Goal: Task Accomplishment & Management: Manage account settings

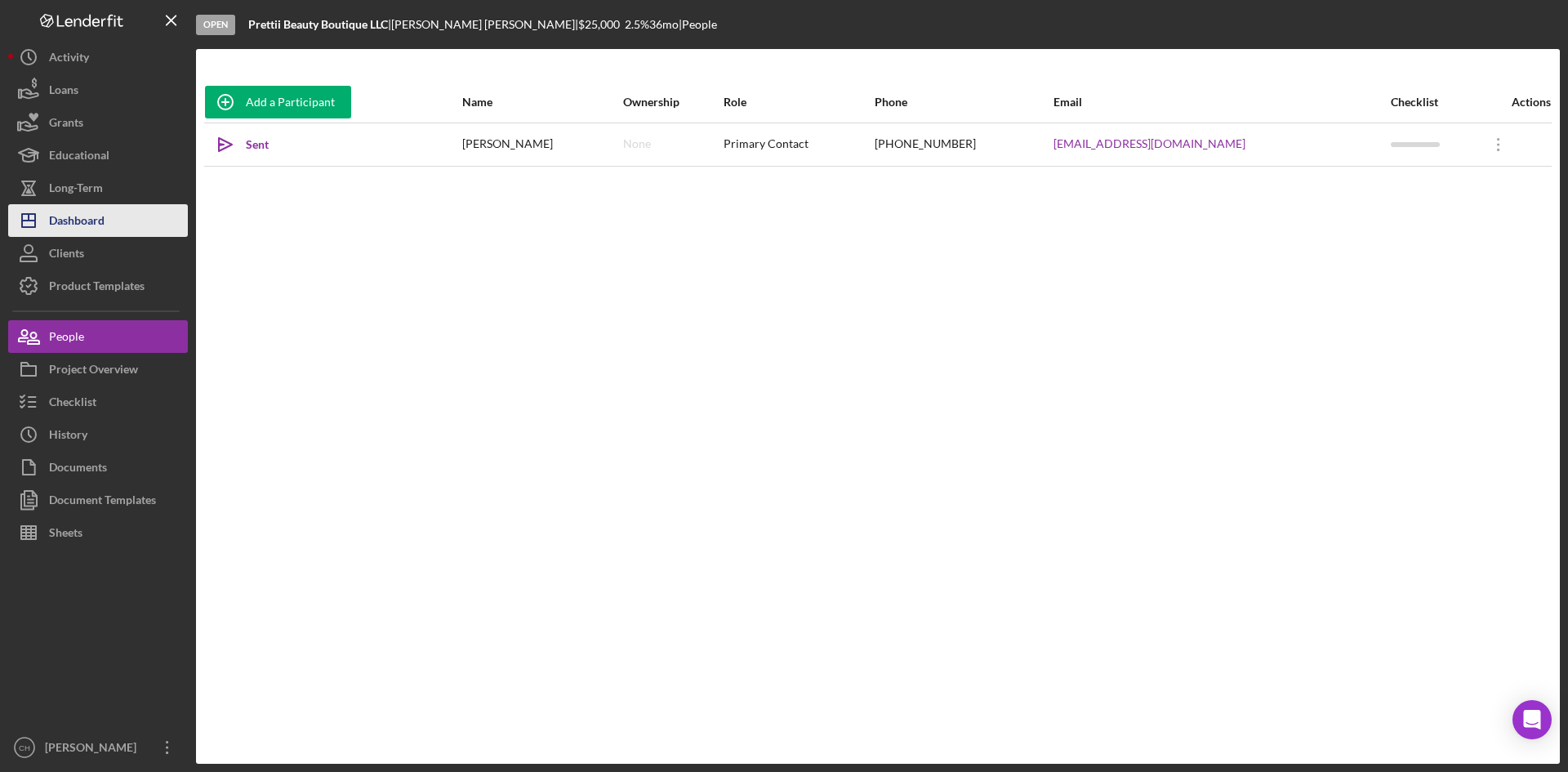
click at [99, 215] on div "Dashboard" at bounding box center [76, 223] width 55 height 37
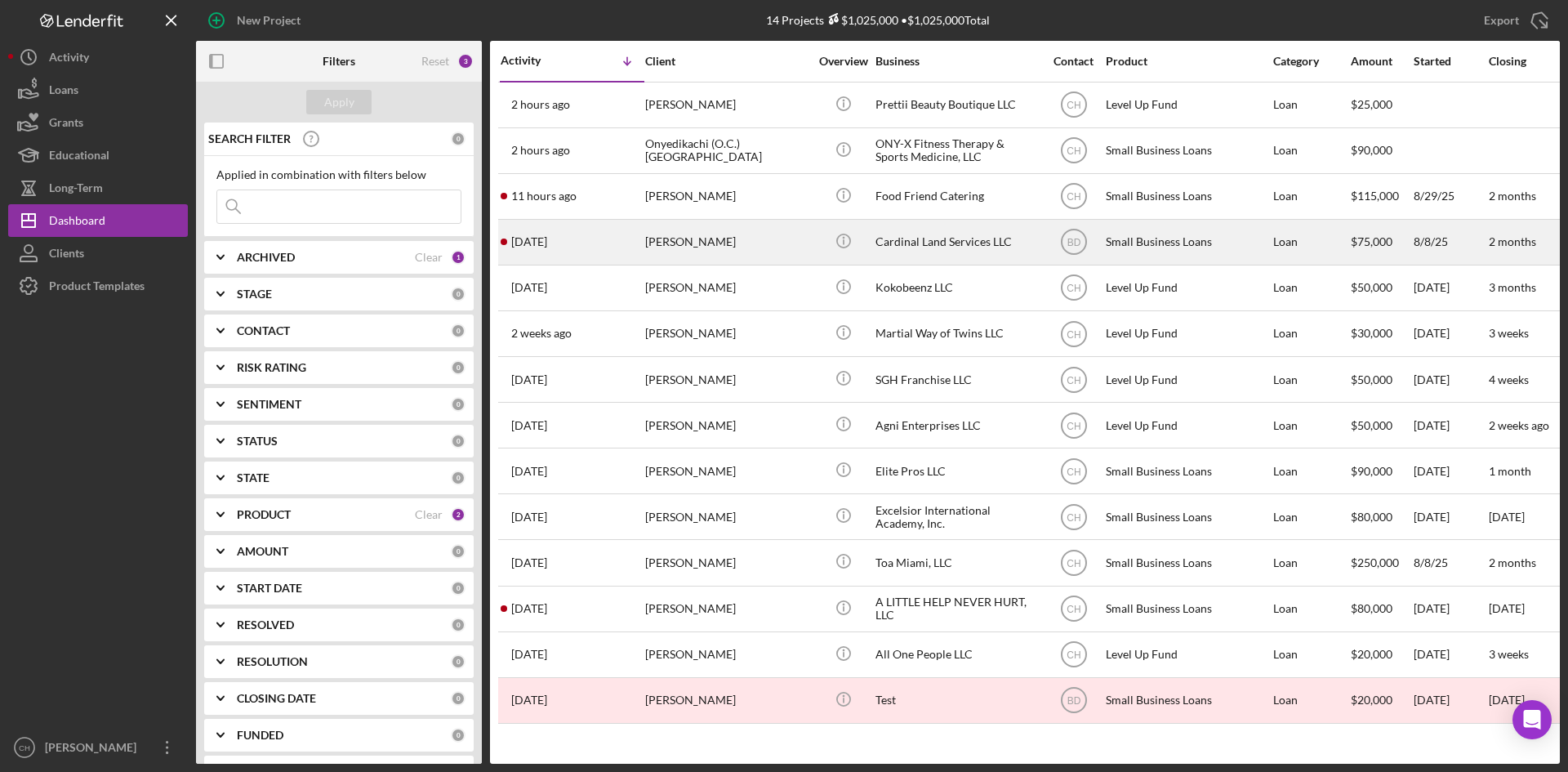
click at [567, 238] on div "[DATE] [PERSON_NAME]" at bounding box center [572, 242] width 143 height 43
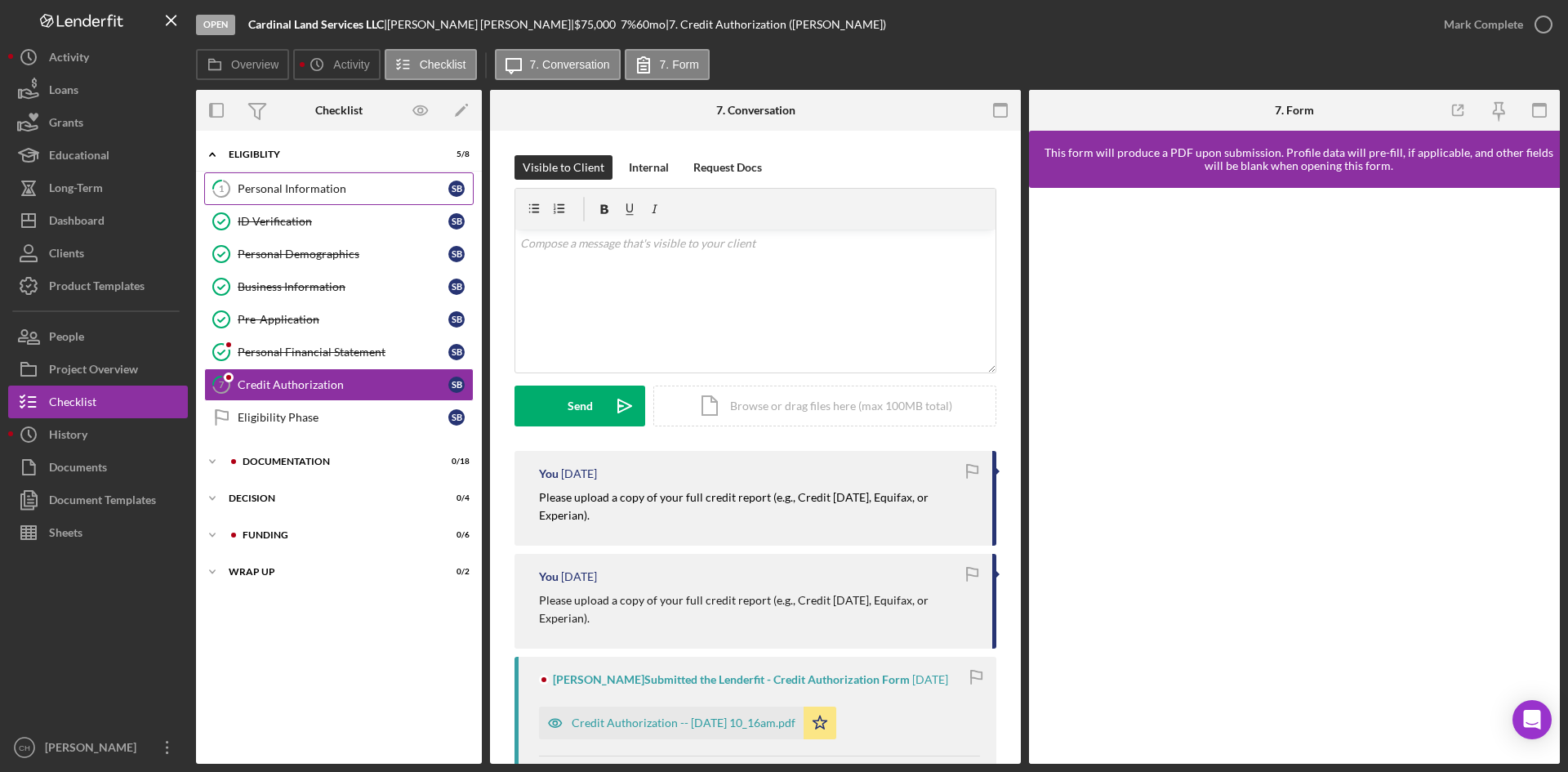
click at [285, 192] on div "Personal Information" at bounding box center [343, 189] width 211 height 13
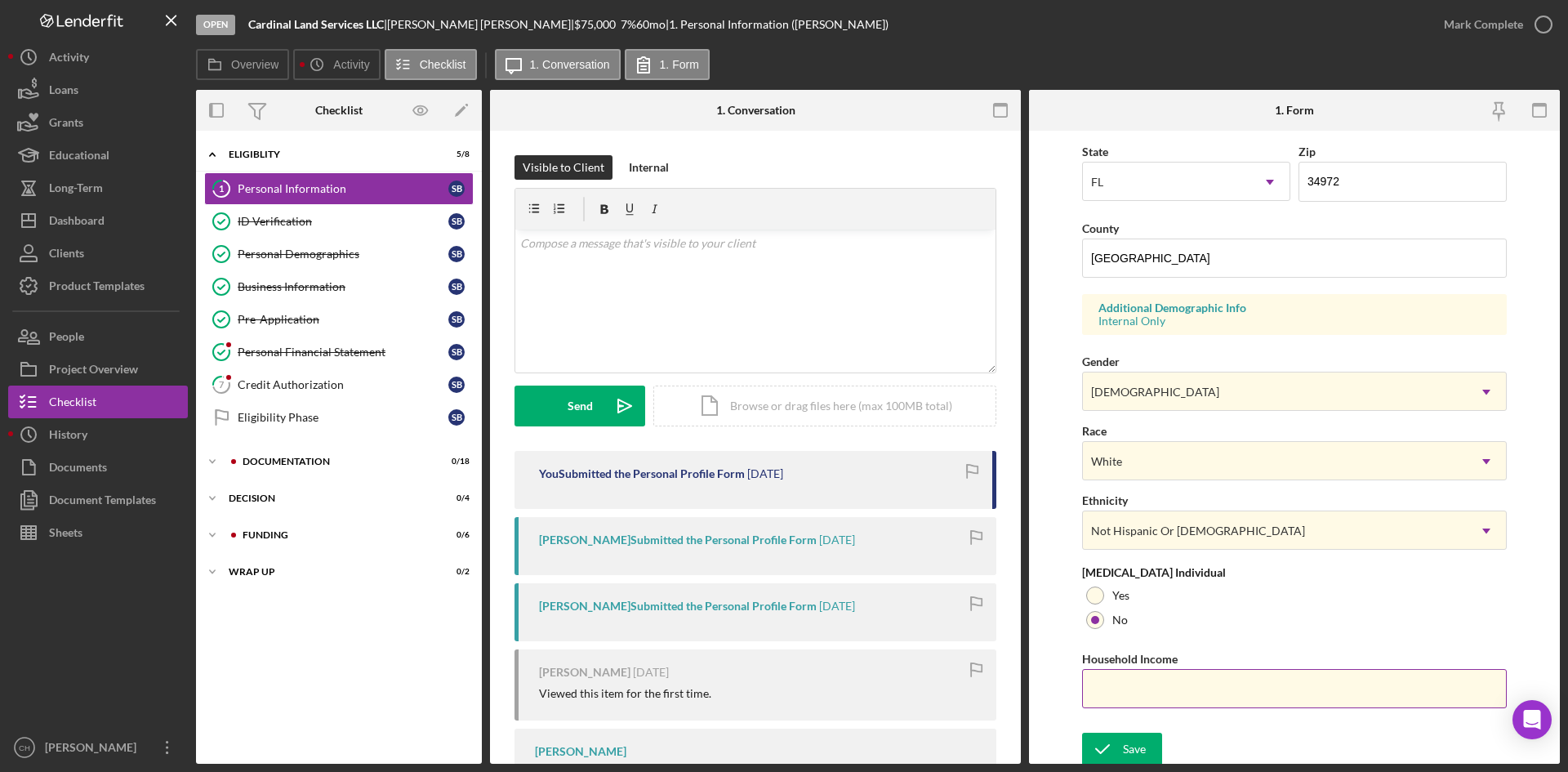
scroll to position [458, 0]
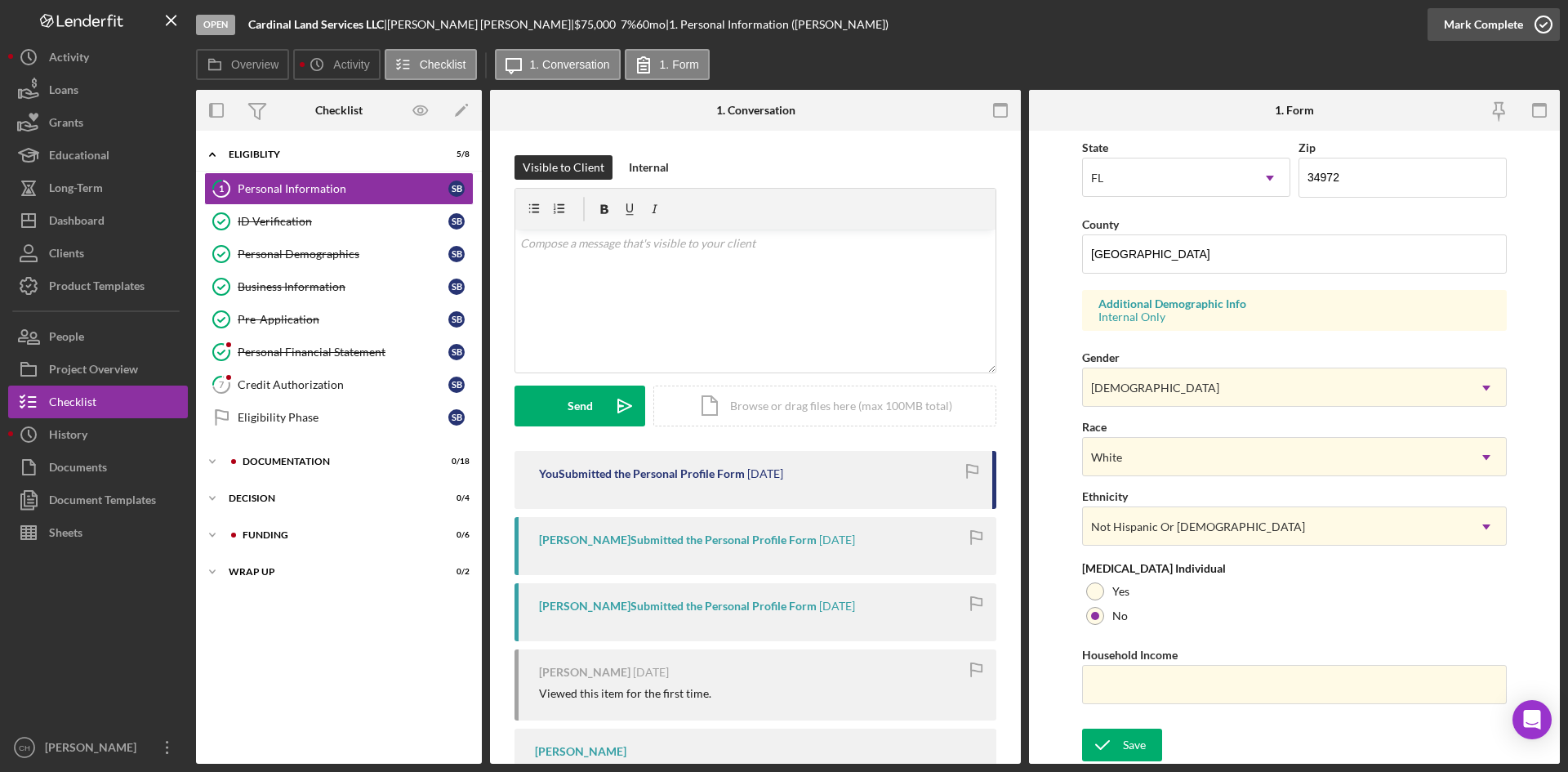
click at [1465, 25] on div "Mark Complete" at bounding box center [1483, 24] width 79 height 32
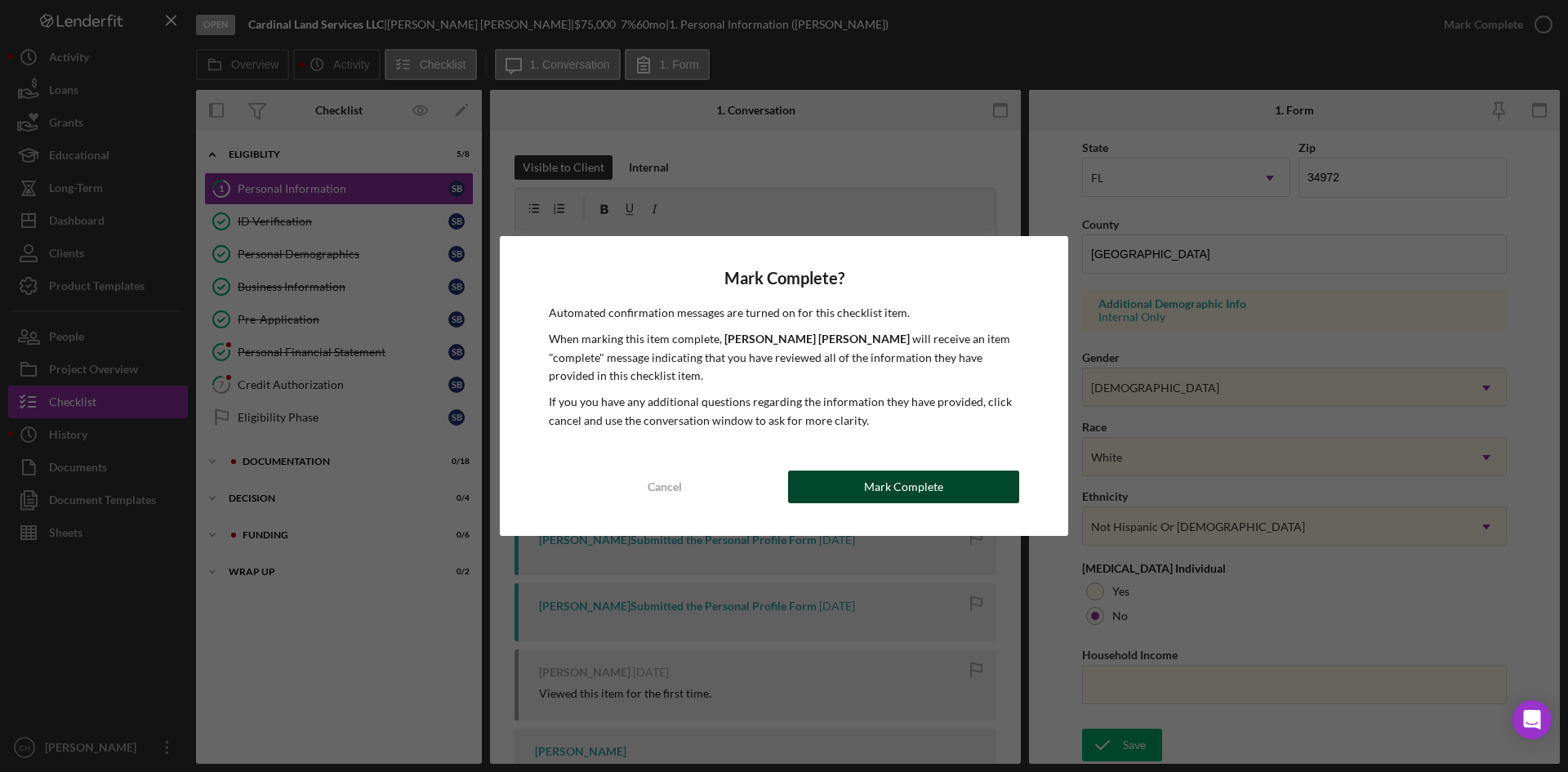
click at [923, 489] on div "Mark Complete" at bounding box center [903, 486] width 79 height 32
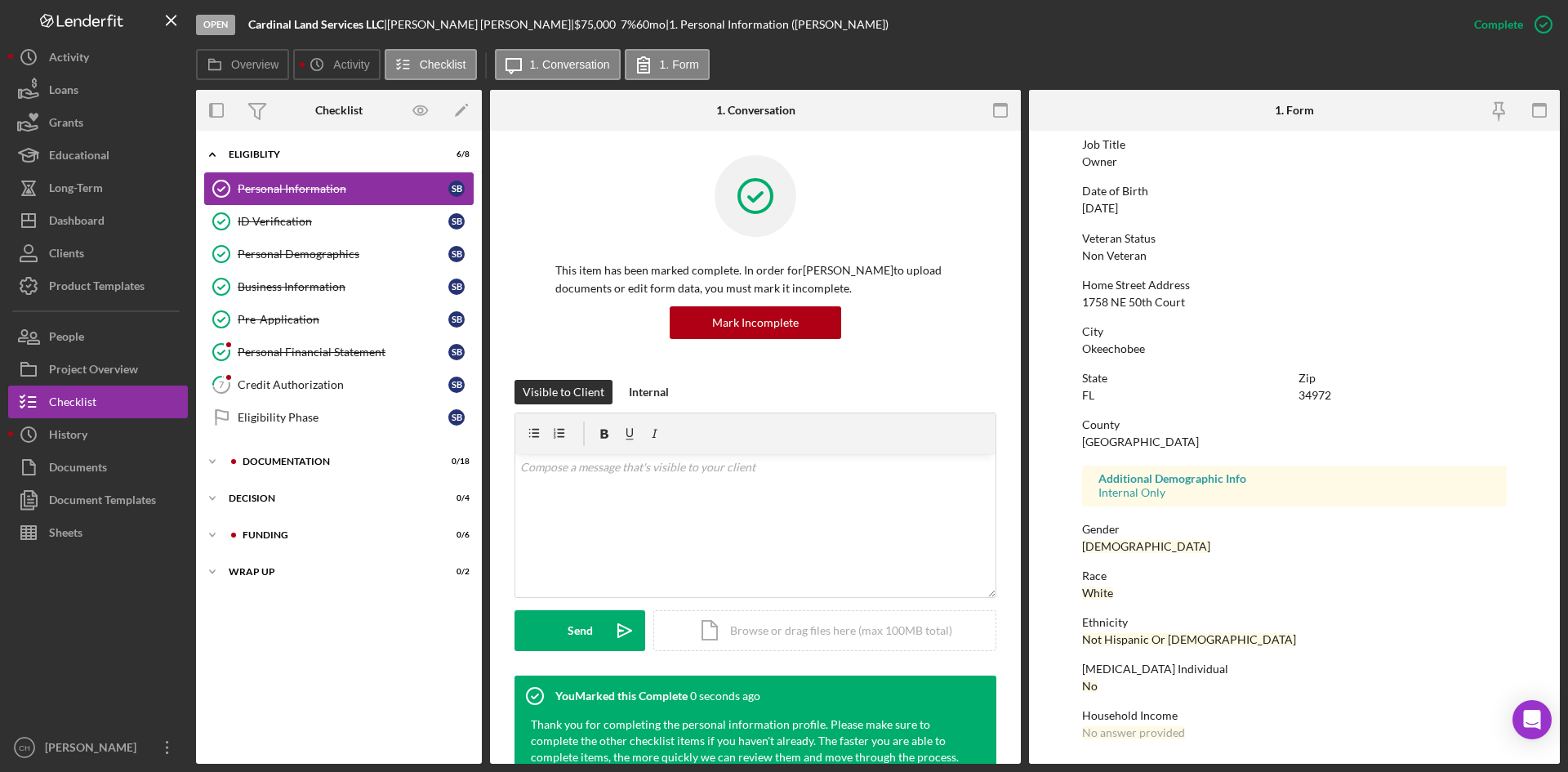
scroll to position [129, 0]
click at [329, 353] on div "Personal Financial Statement" at bounding box center [343, 352] width 211 height 13
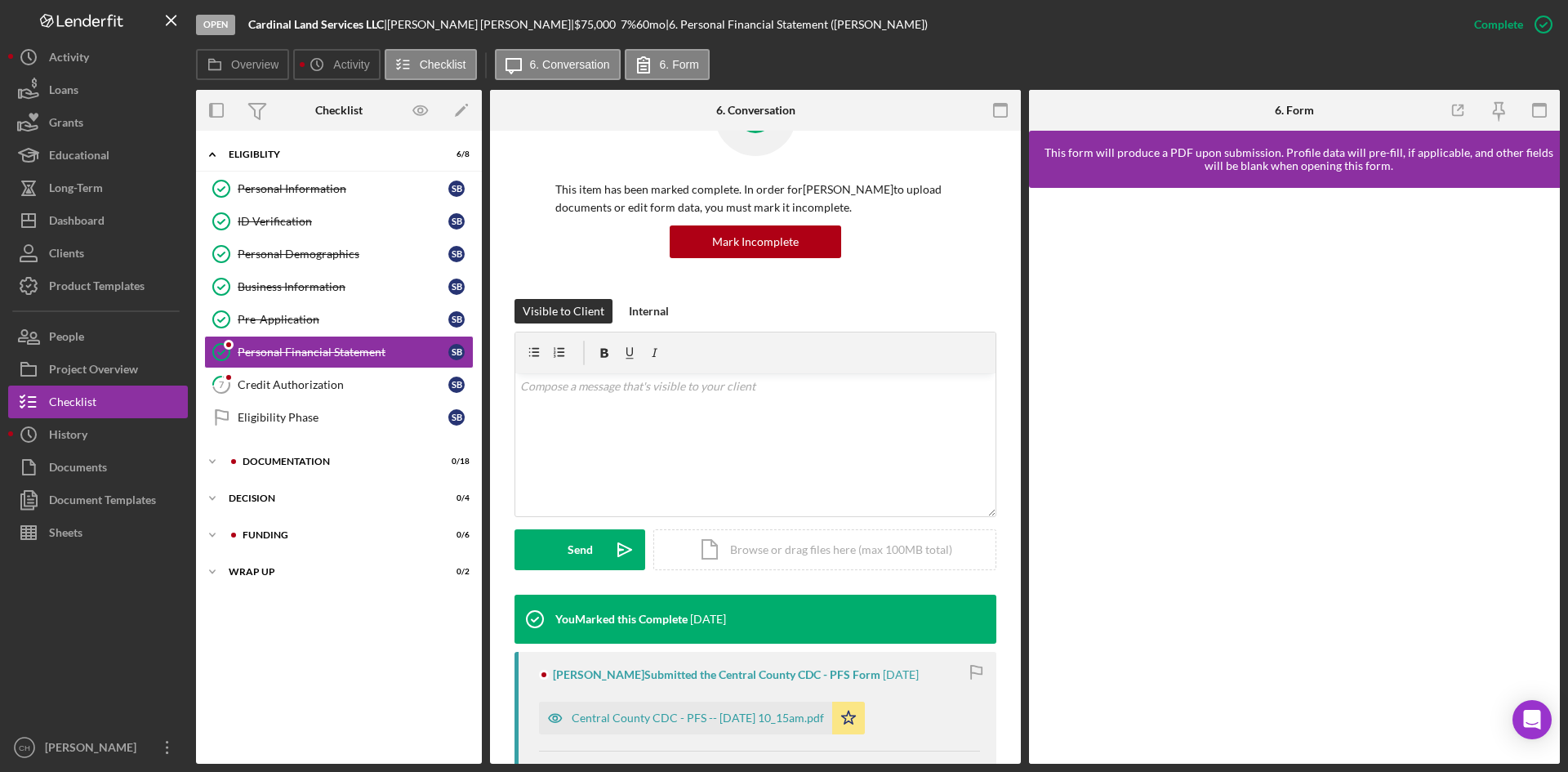
scroll to position [316, 0]
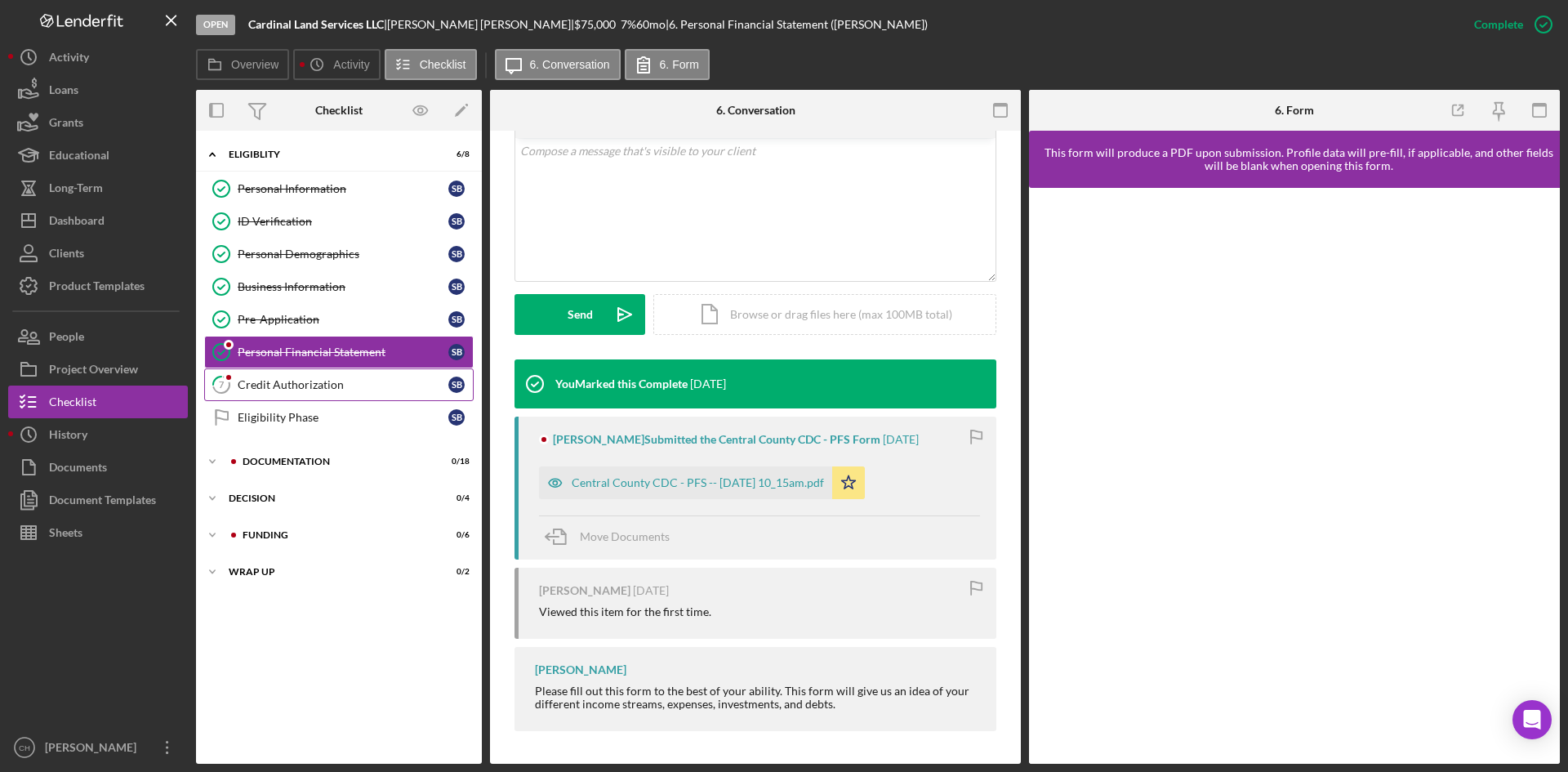
click at [279, 380] on div "Credit Authorization" at bounding box center [343, 385] width 211 height 13
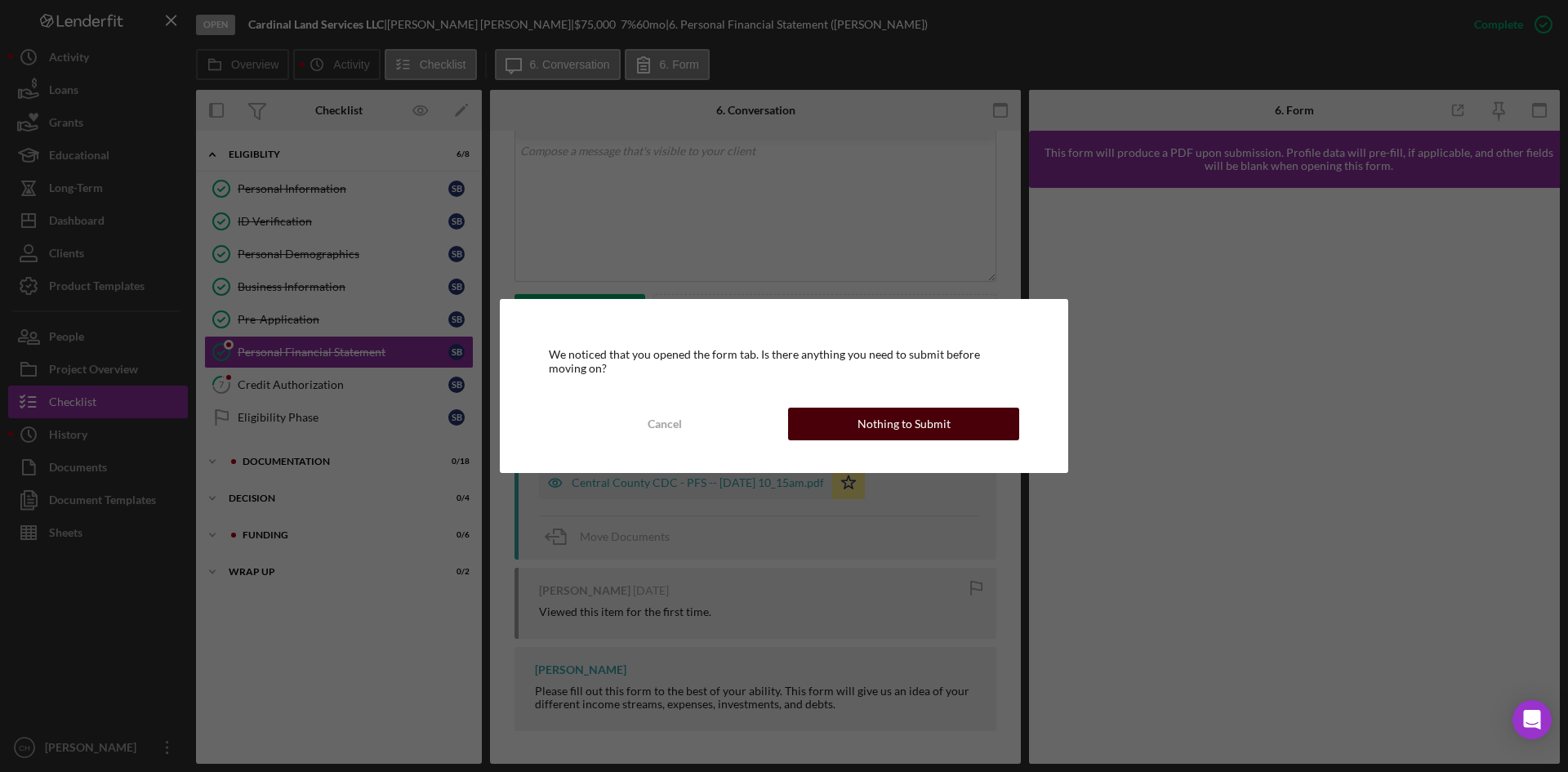
click at [912, 431] on div "Nothing to Submit" at bounding box center [903, 424] width 93 height 32
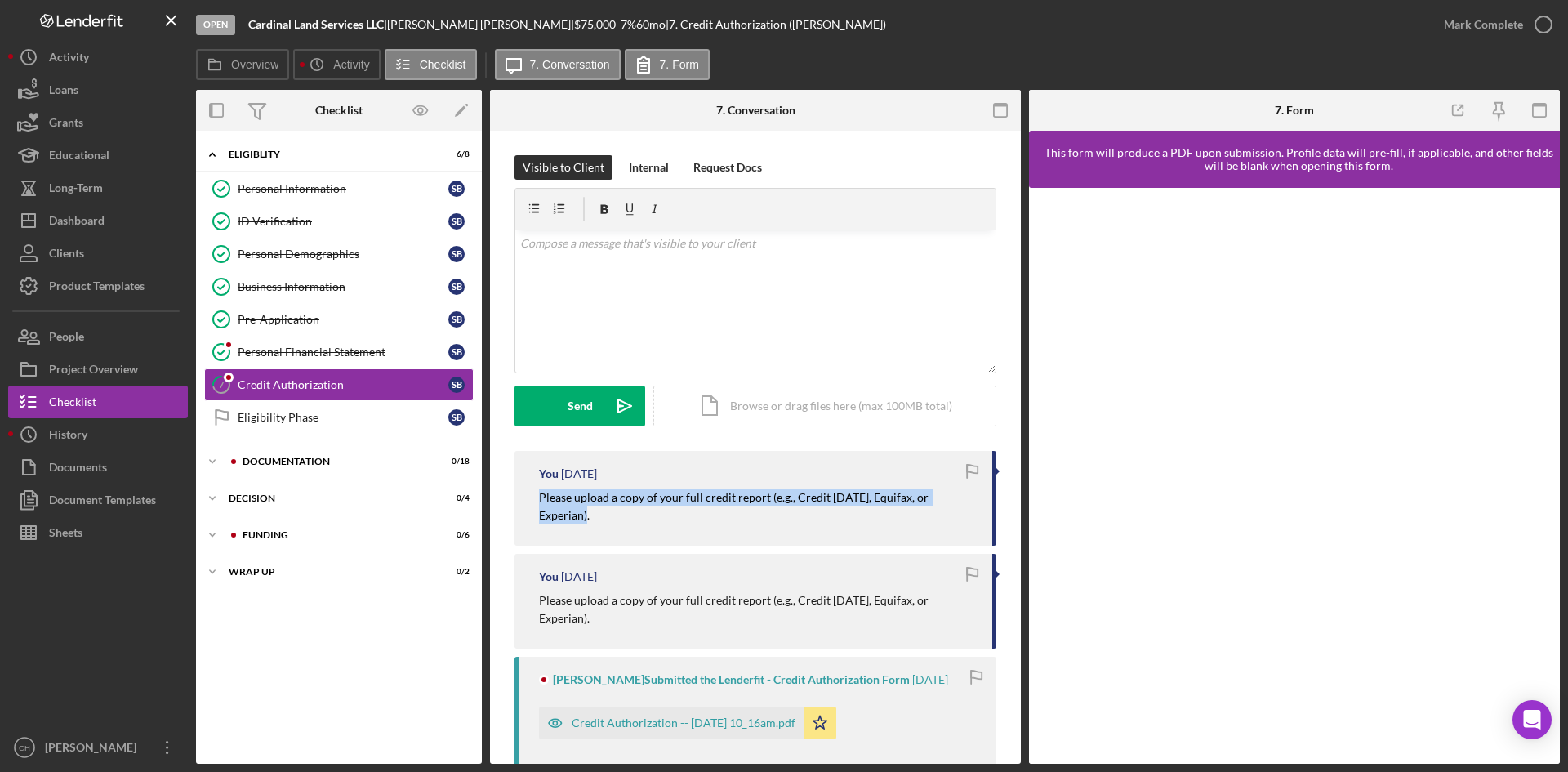
drag, startPoint x: 979, startPoint y: 500, endPoint x: 534, endPoint y: 499, distance: 445.0
click at [534, 499] on div "You [DATE] Please upload a copy of your full credit report (e.g., Credit [DATE]…" at bounding box center [755, 498] width 482 height 95
copy mark "Please upload a copy of your full credit report (e.g., Credit [DATE], Equifax, …"
click at [625, 291] on div "v Color teal Color pink Remove color Add row above Add row below Add column bef…" at bounding box center [756, 300] width 481 height 143
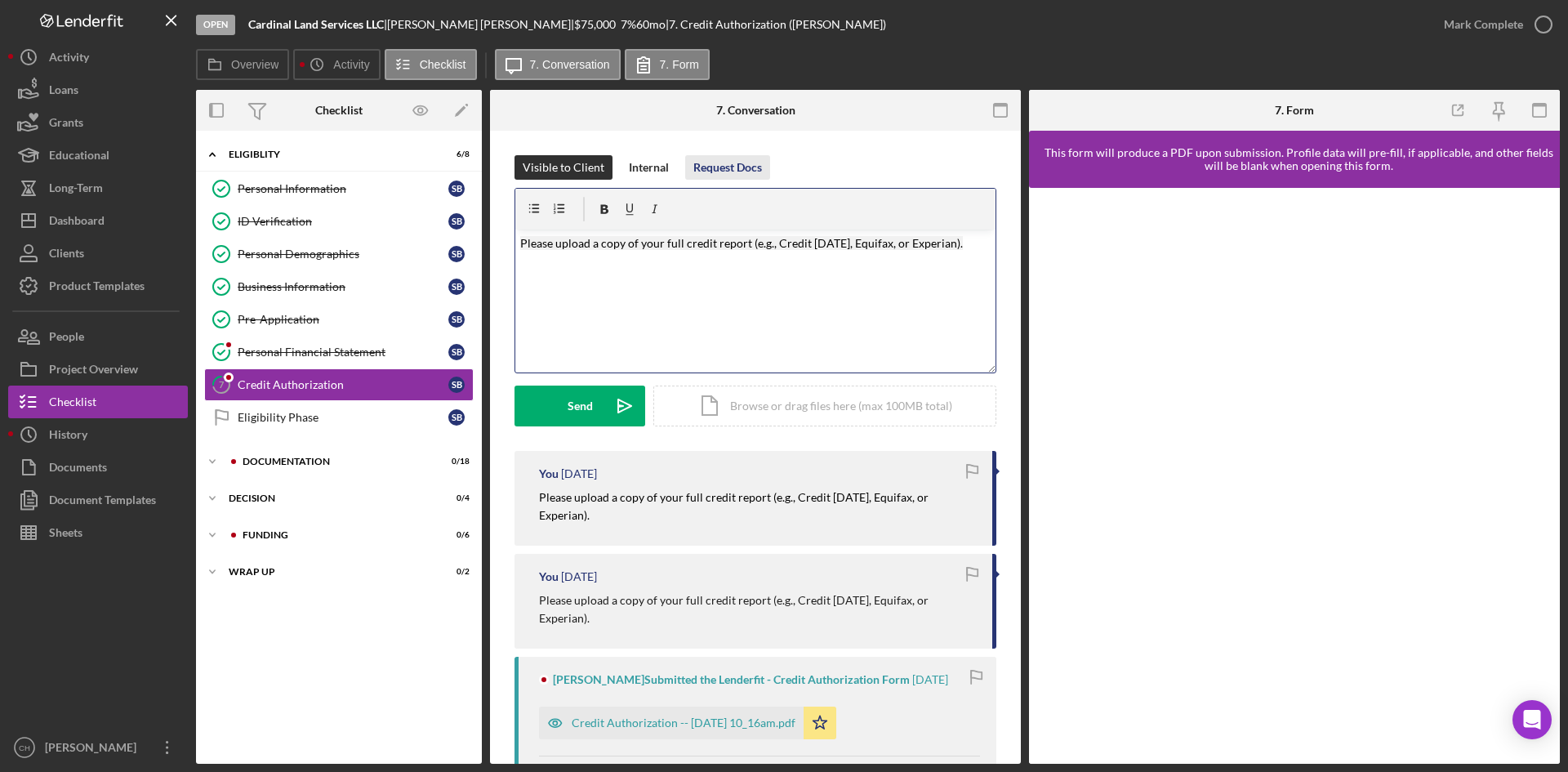
click at [727, 170] on div "Request Docs" at bounding box center [727, 168] width 69 height 25
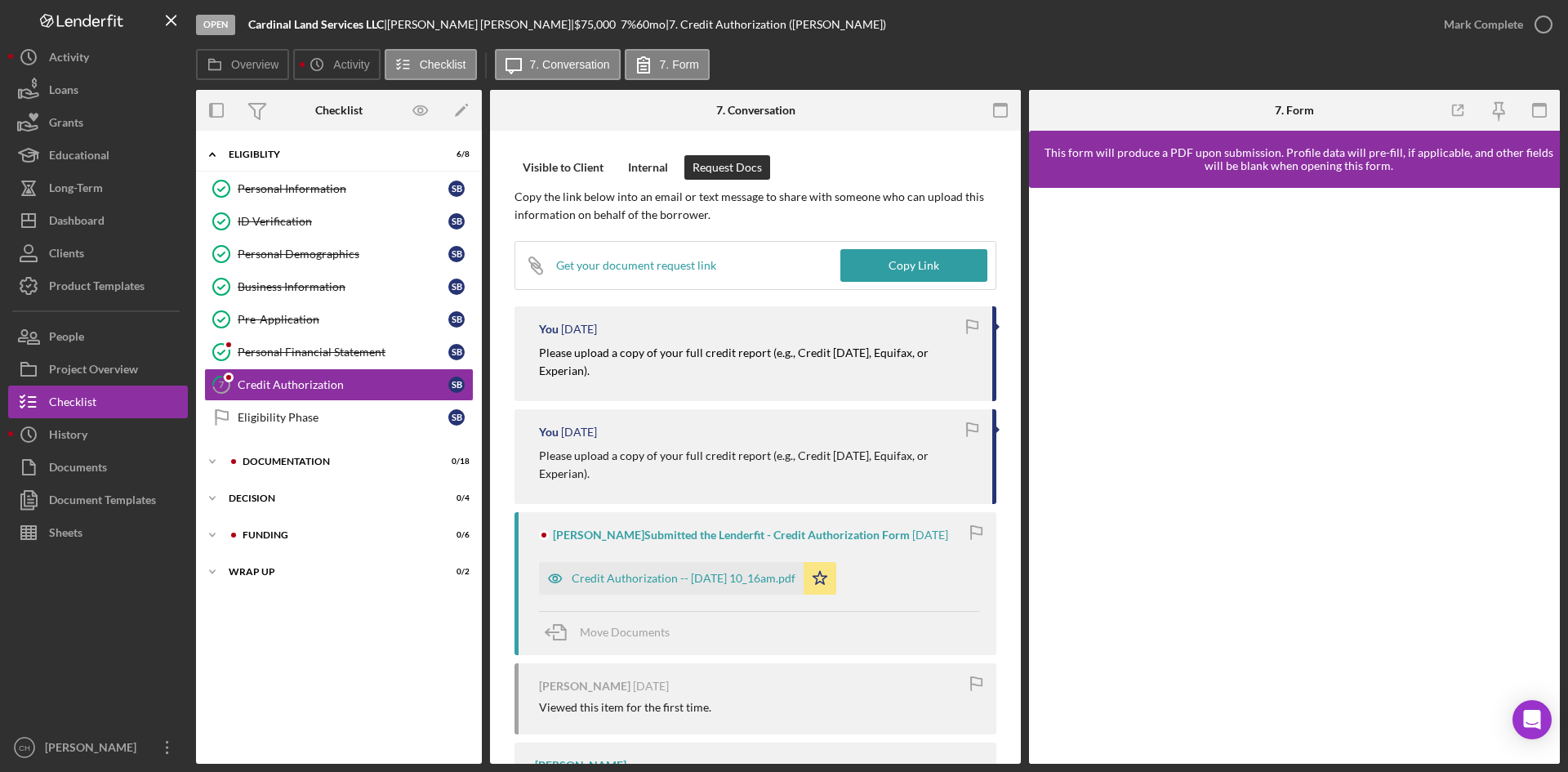
click at [714, 262] on div "Icon/Link Get your document request link" at bounding box center [678, 265] width 325 height 47
drag, startPoint x: 553, startPoint y: 163, endPoint x: 563, endPoint y: 161, distance: 10.2
click at [558, 163] on div "Visible to Client" at bounding box center [563, 168] width 81 height 25
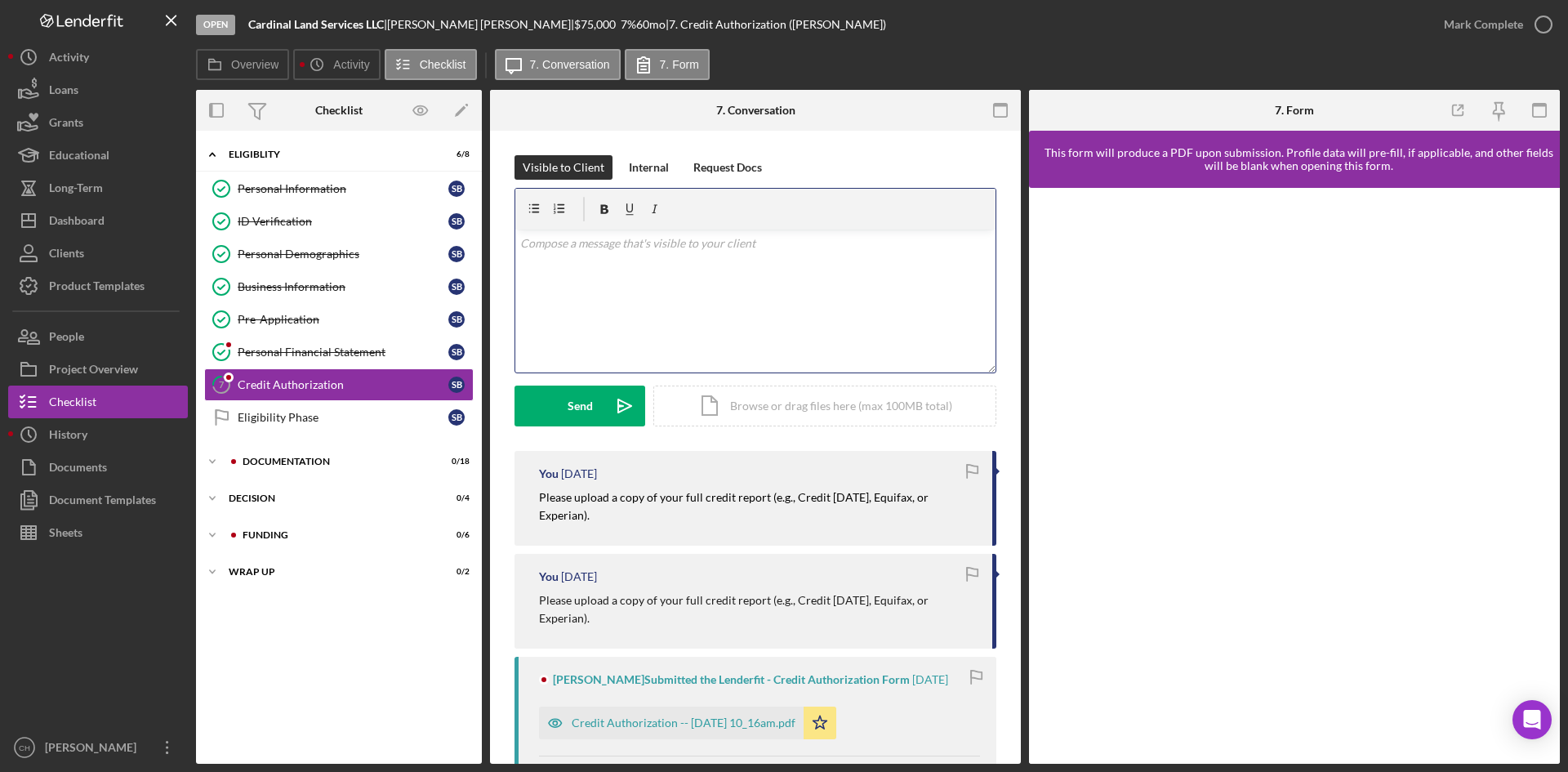
click at [575, 276] on div "v Color teal Color pink Remove color Add row above Add row below Add column bef…" at bounding box center [756, 300] width 481 height 143
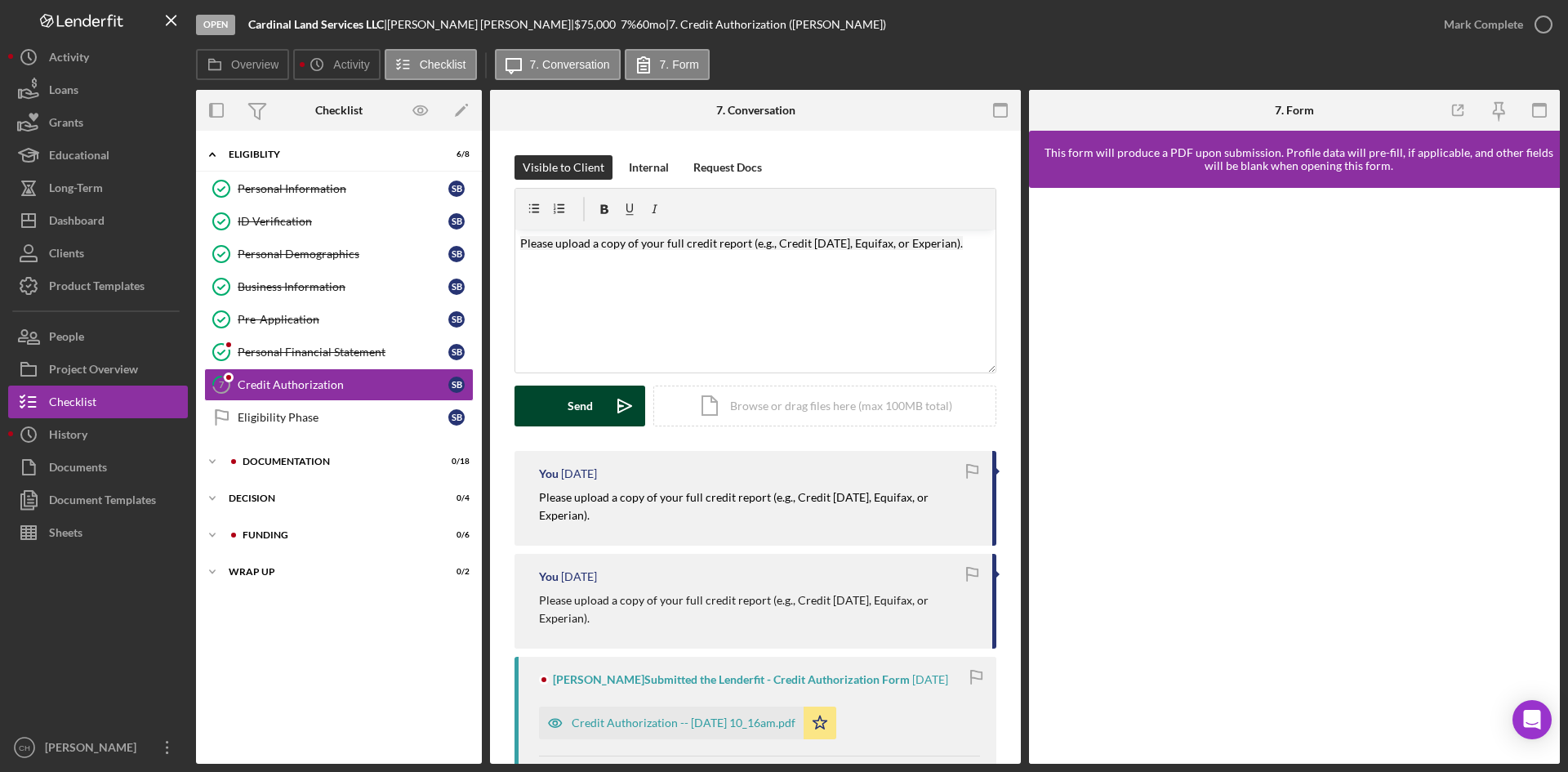
click at [556, 395] on button "Send Icon/icon-invite-send" at bounding box center [580, 406] width 131 height 41
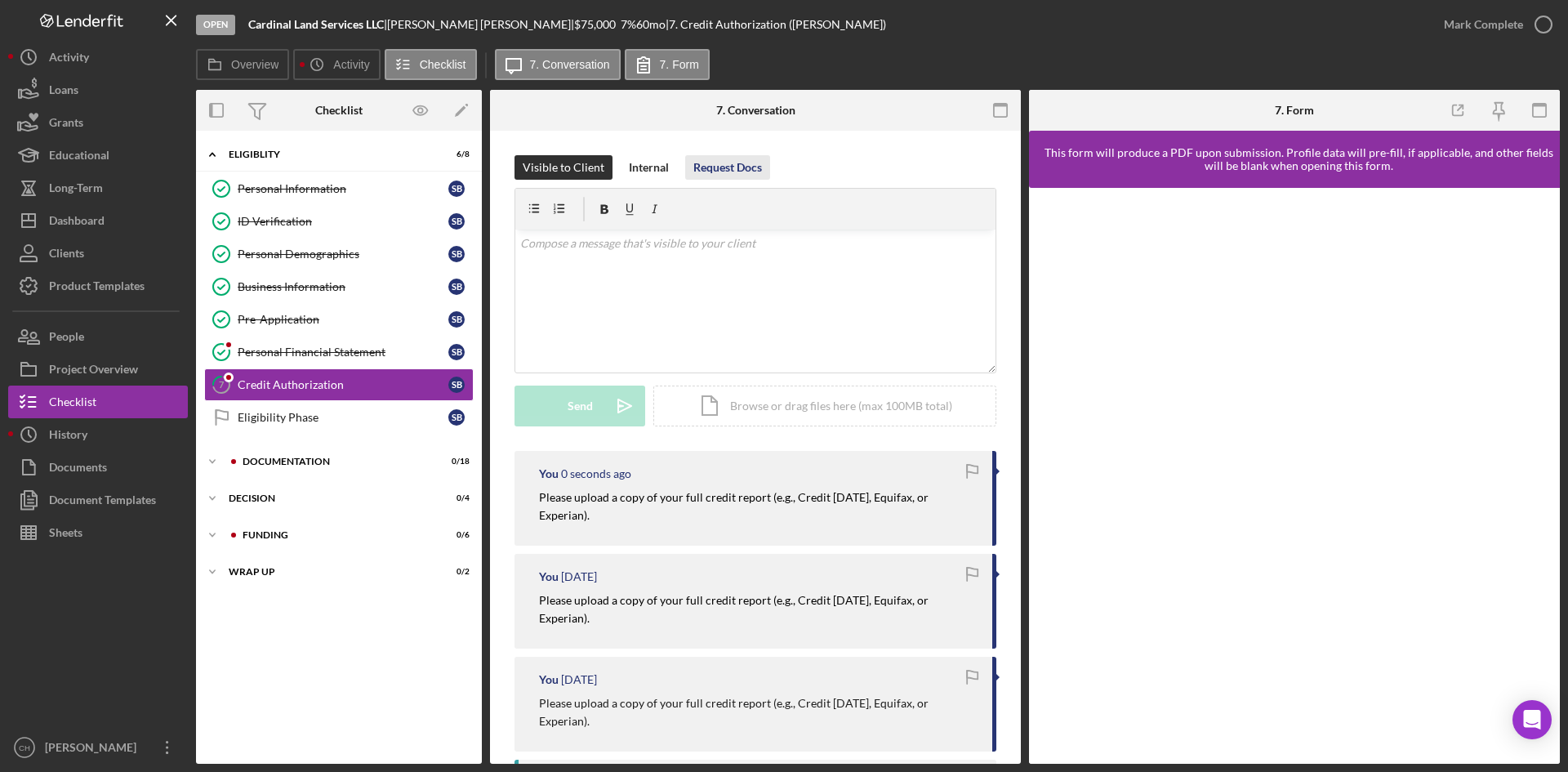
click at [734, 166] on div "Request Docs" at bounding box center [727, 168] width 69 height 25
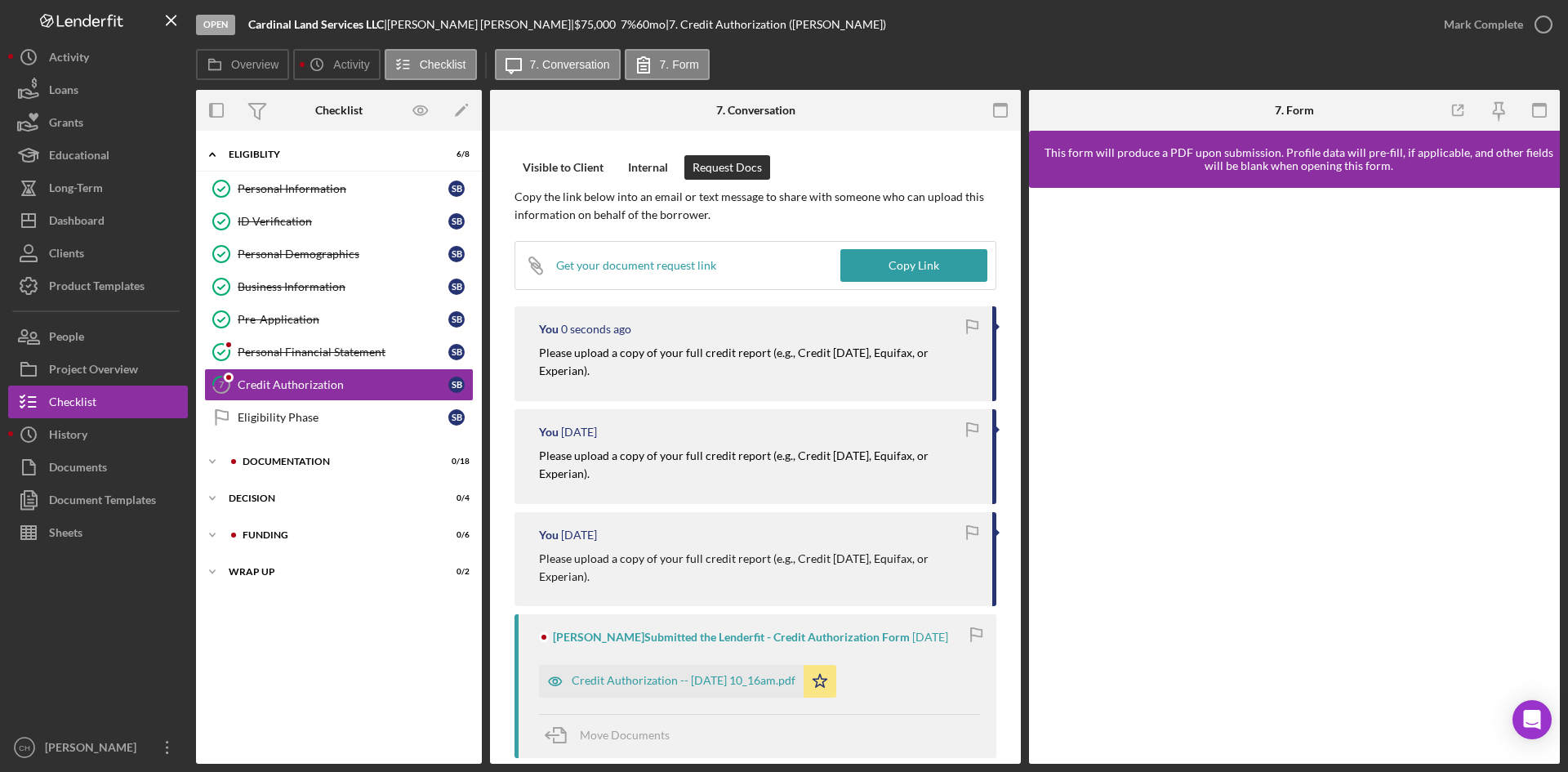
drag, startPoint x: 684, startPoint y: 278, endPoint x: 753, endPoint y: 275, distance: 69.1
click at [685, 278] on div "Icon/Link Get your document request link" at bounding box center [678, 265] width 325 height 47
click at [909, 262] on div "Copy Link" at bounding box center [913, 265] width 51 height 32
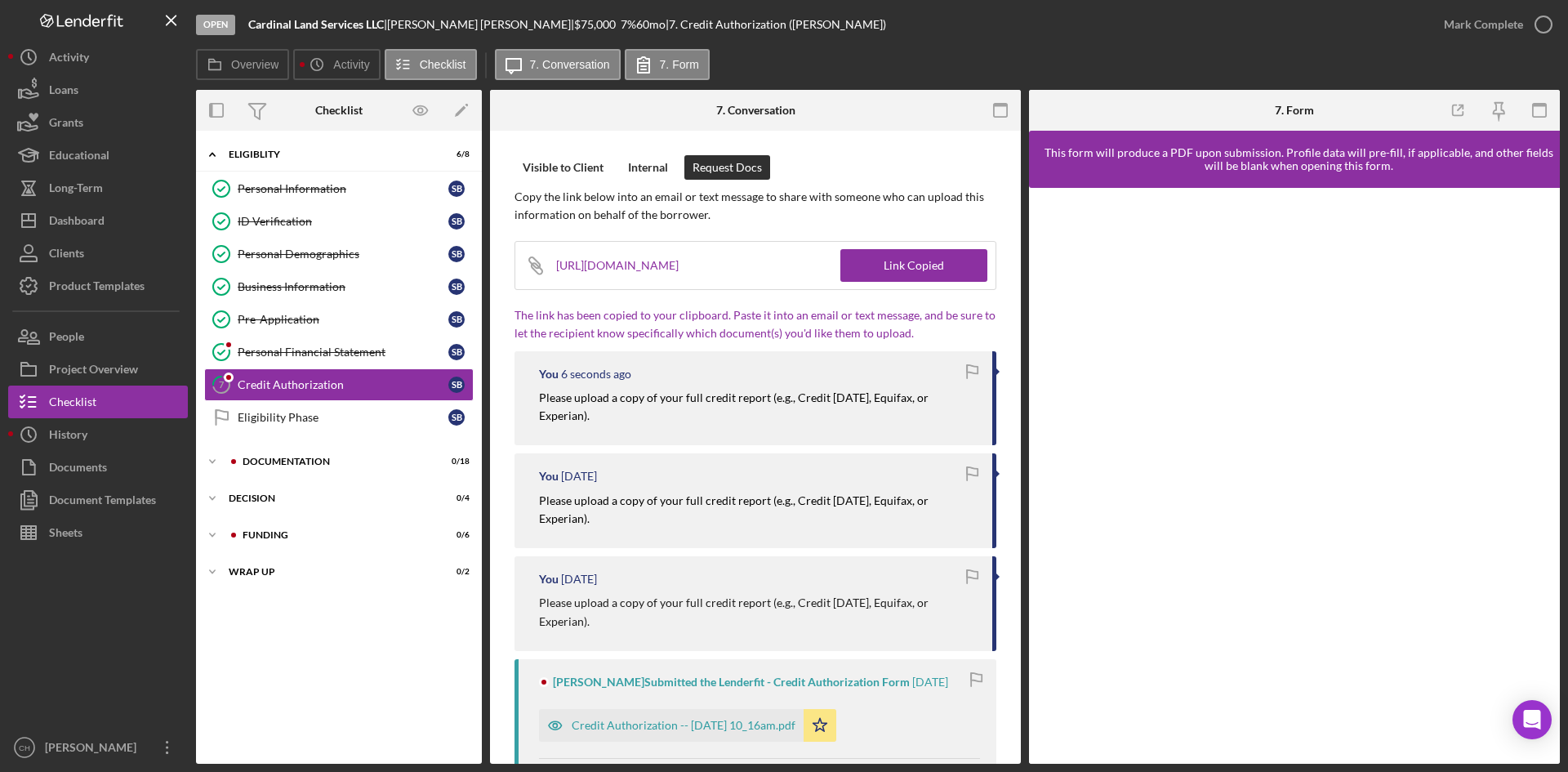
click at [765, 374] on div "You 6 seconds ago" at bounding box center [757, 374] width 437 height 13
click at [932, 258] on div "Link Copied" at bounding box center [914, 265] width 61 height 32
click at [316, 460] on div "Documentation" at bounding box center [352, 462] width 219 height 10
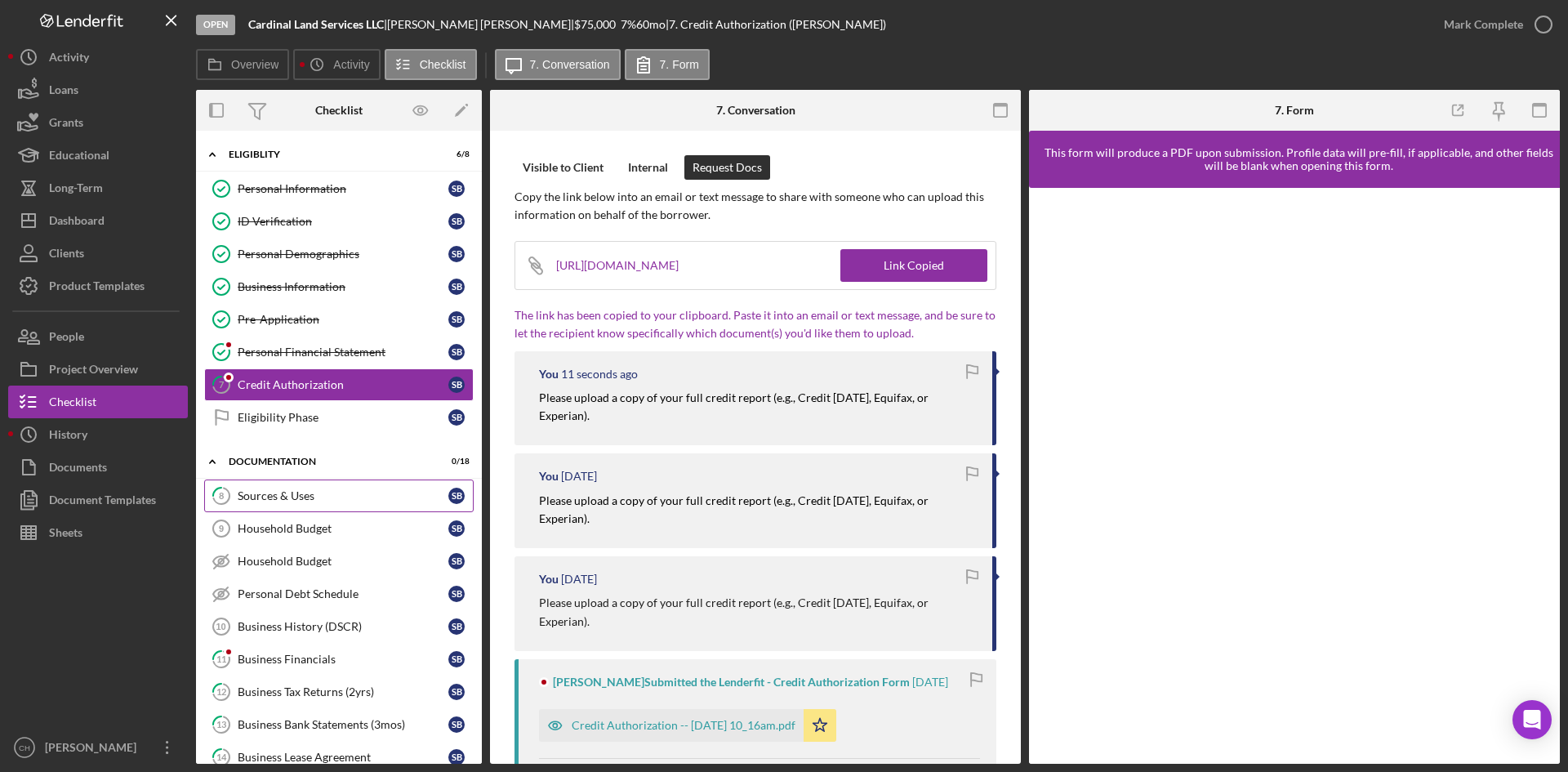
click at [308, 490] on div "Sources & Uses" at bounding box center [343, 496] width 211 height 13
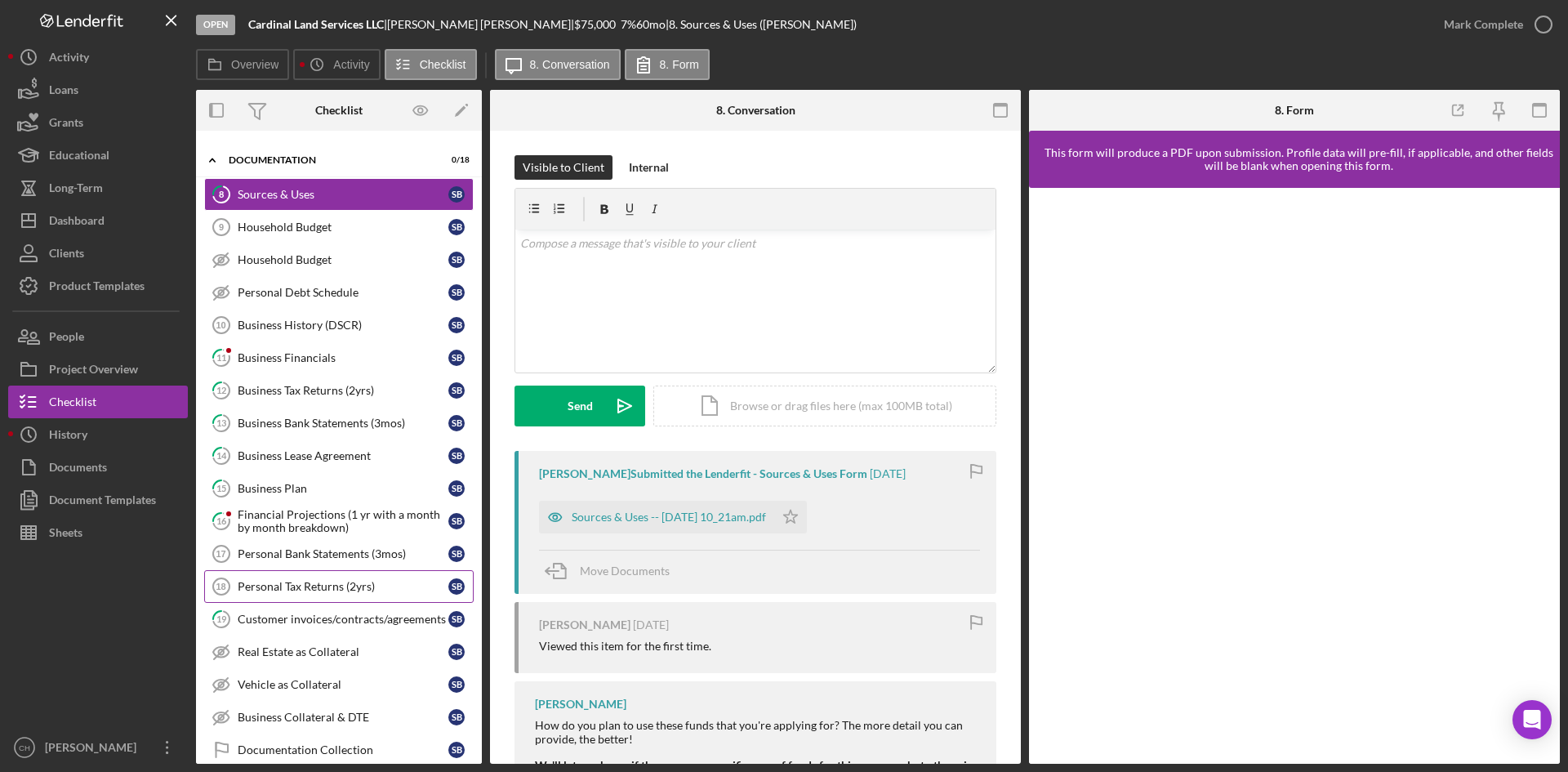
scroll to position [327, 0]
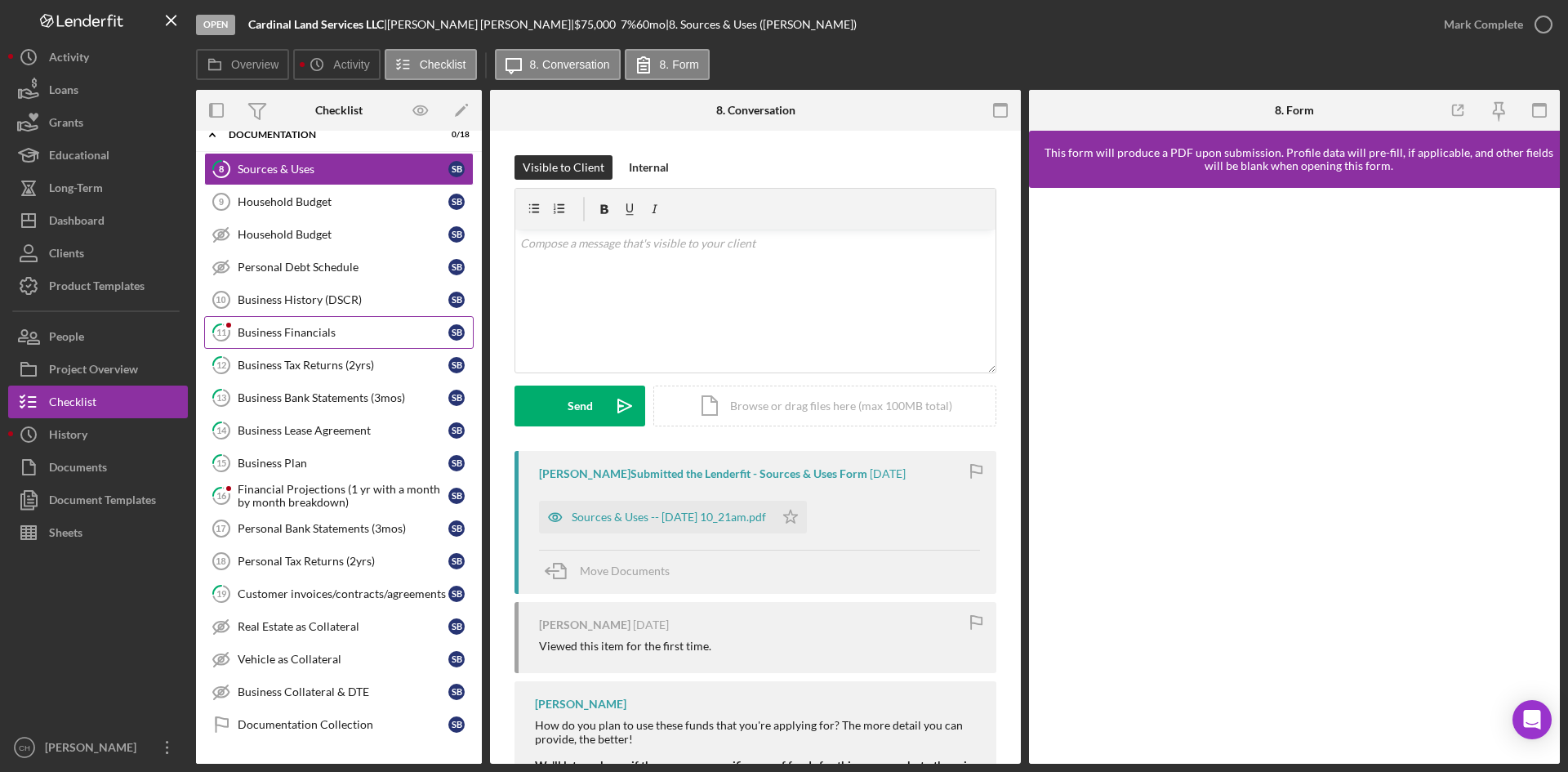
click at [302, 344] on link "11 Business Financials S B" at bounding box center [339, 332] width 270 height 32
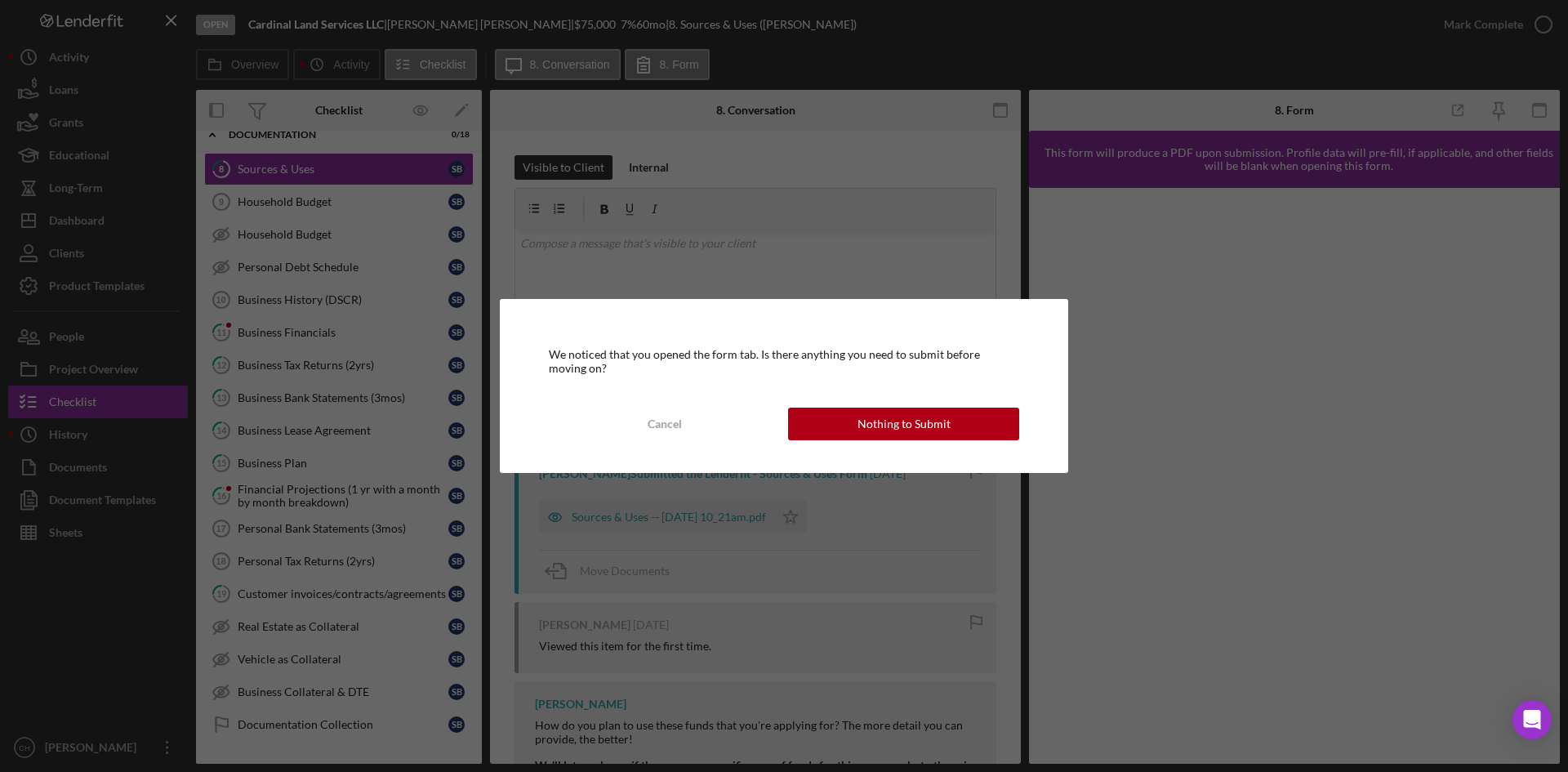
click at [105, 336] on div "We noticed that you opened the form tab. Is there anything you need to submit b…" at bounding box center [784, 386] width 1568 height 772
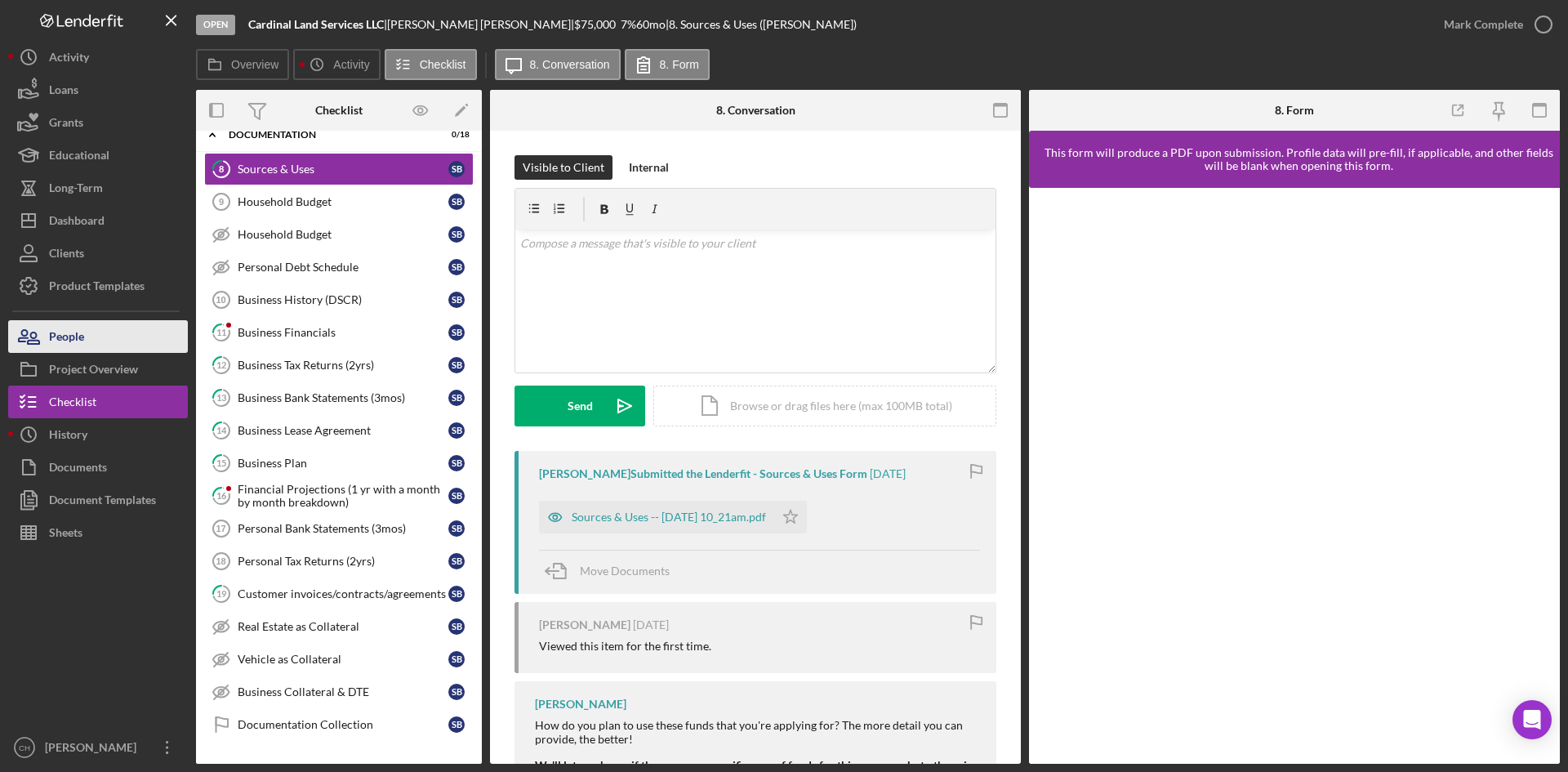
click at [76, 338] on div "People" at bounding box center [66, 339] width 35 height 37
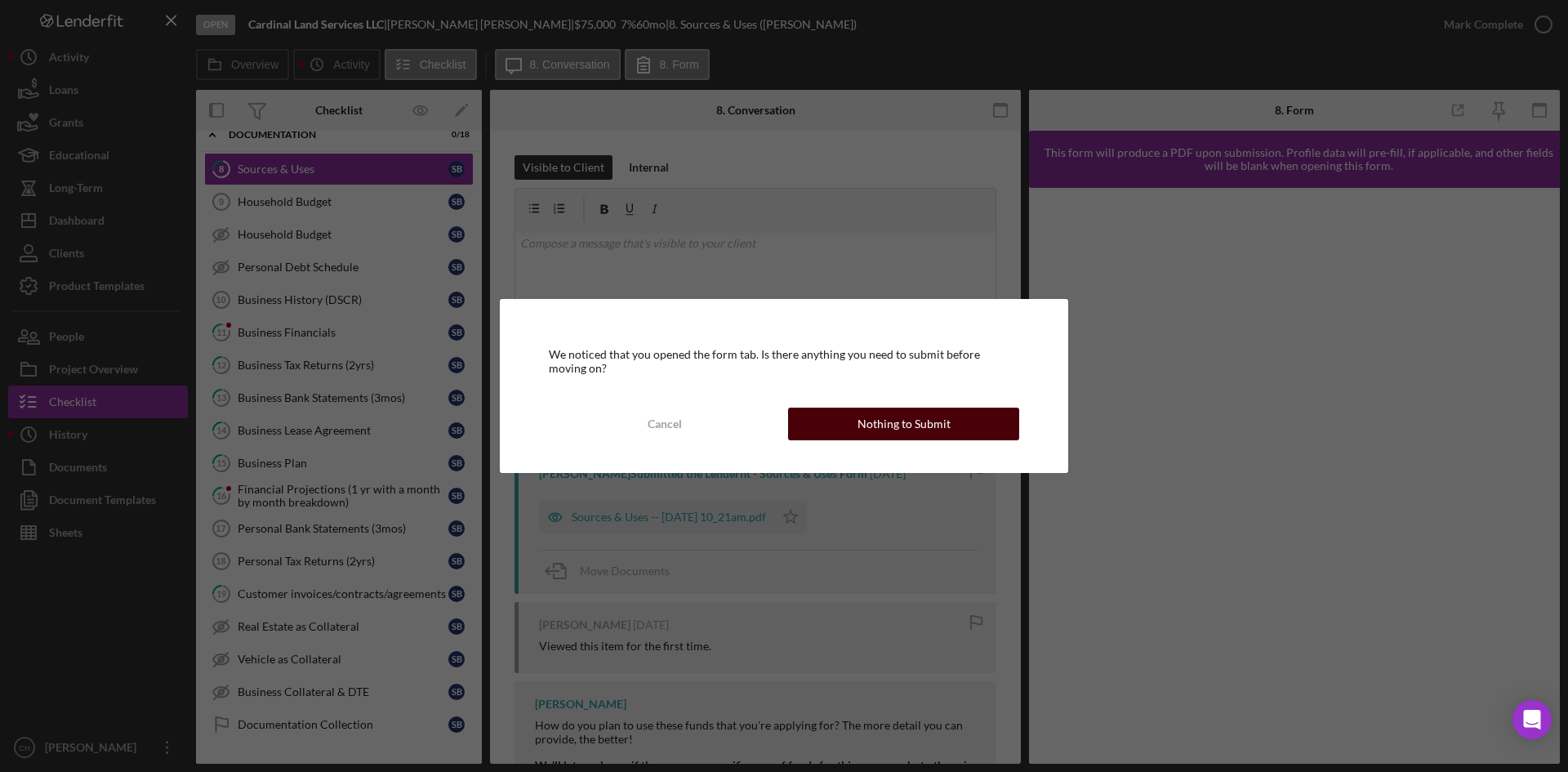
click at [806, 417] on button "Nothing to Submit" at bounding box center [903, 424] width 231 height 32
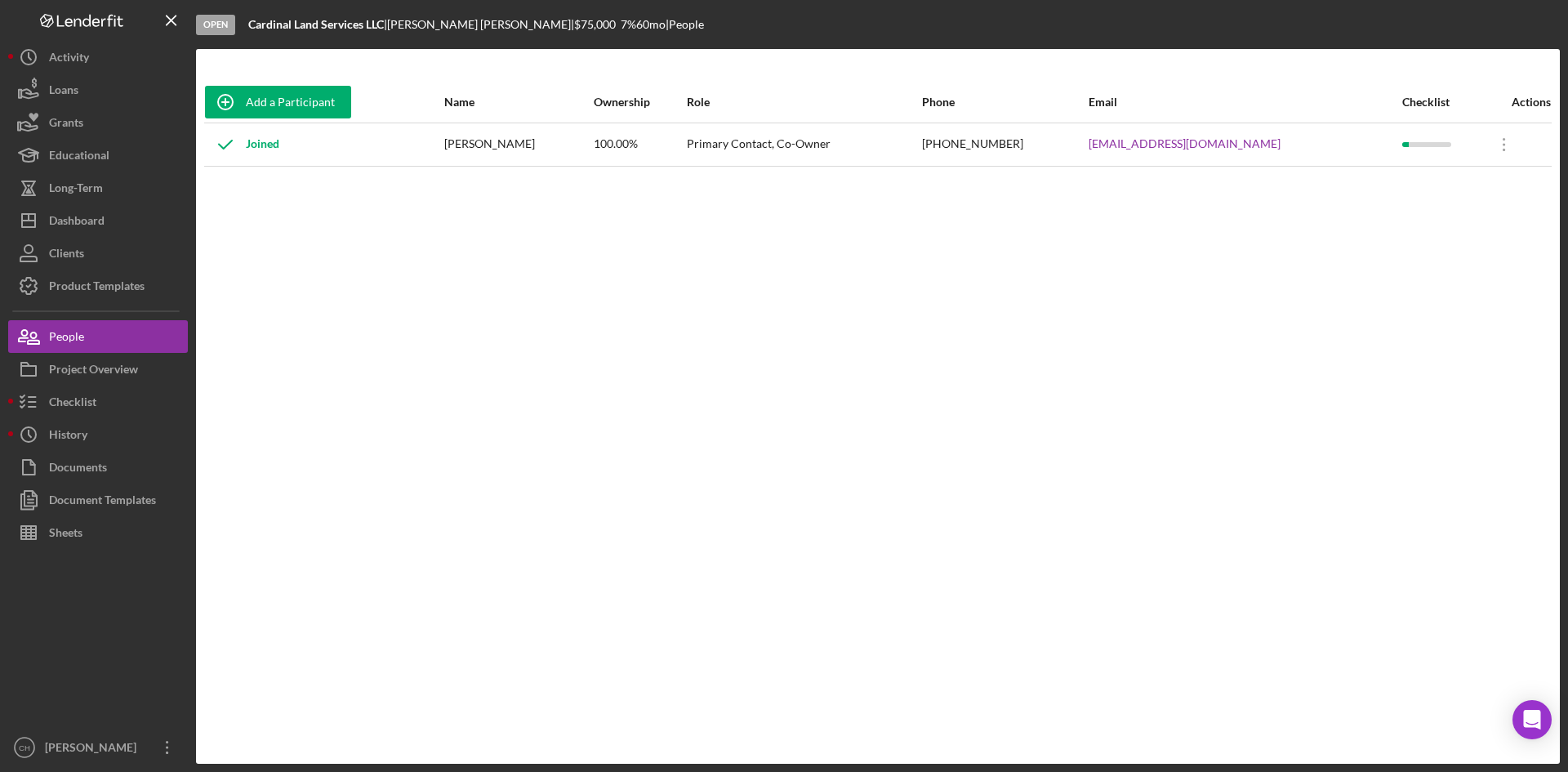
drag, startPoint x: 546, startPoint y: 145, endPoint x: 459, endPoint y: 154, distance: 87.5
click at [459, 154] on div "[PERSON_NAME]" at bounding box center [518, 145] width 148 height 41
copy div "[PERSON_NAME]"
click at [123, 334] on button "People" at bounding box center [98, 336] width 180 height 32
drag, startPoint x: 1285, startPoint y: 146, endPoint x: 1094, endPoint y: 160, distance: 191.5
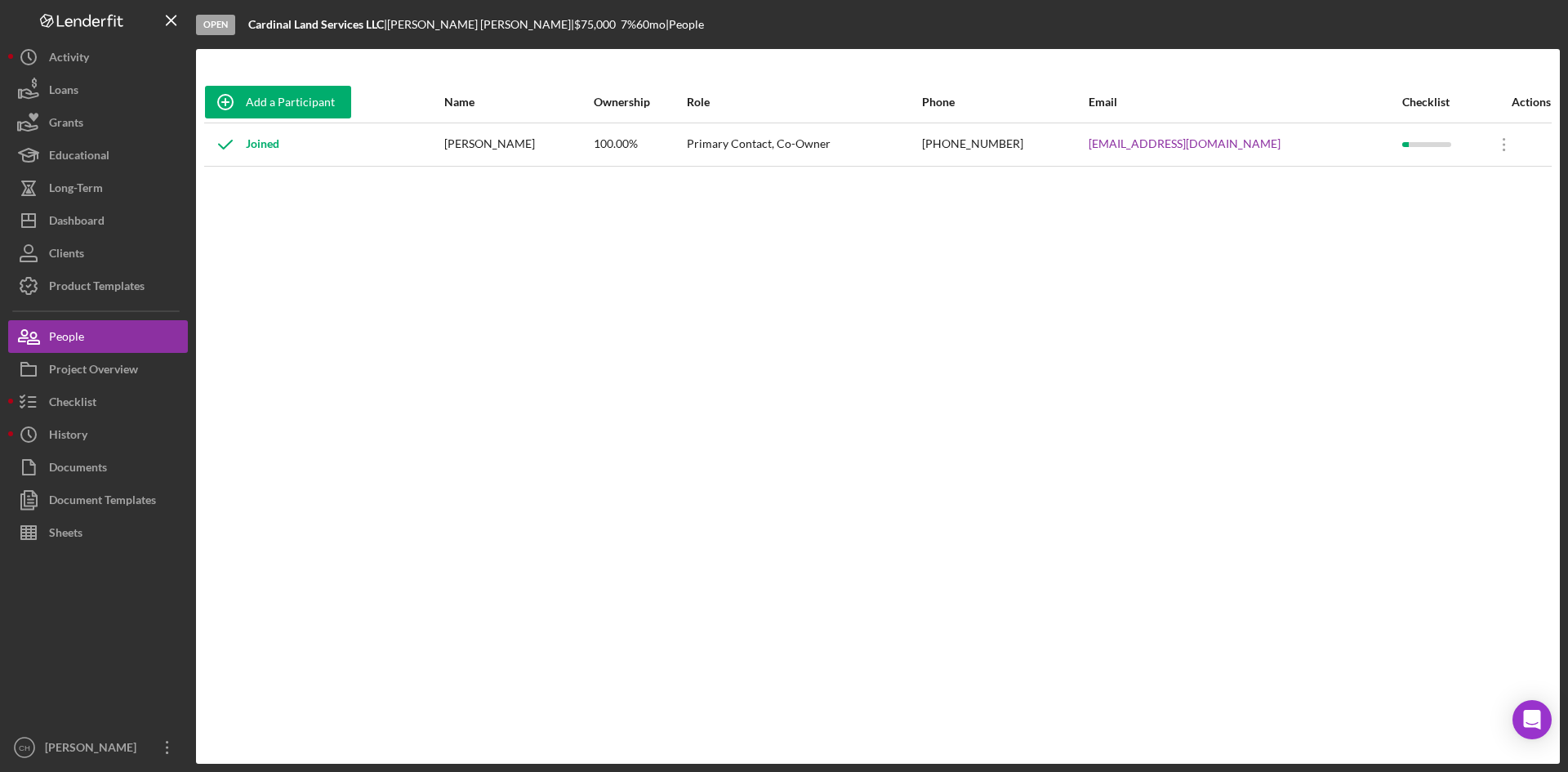
click at [1094, 160] on tr "Joined [PERSON_NAME] 100.00% Primary Contact, Co-Owner [PHONE_NUMBER] [EMAIL_AD…" at bounding box center [878, 144] width 1348 height 43
copy tr "[EMAIL_ADDRESS][DOMAIN_NAME]"
click at [104, 437] on button "Icon/History History" at bounding box center [98, 434] width 180 height 32
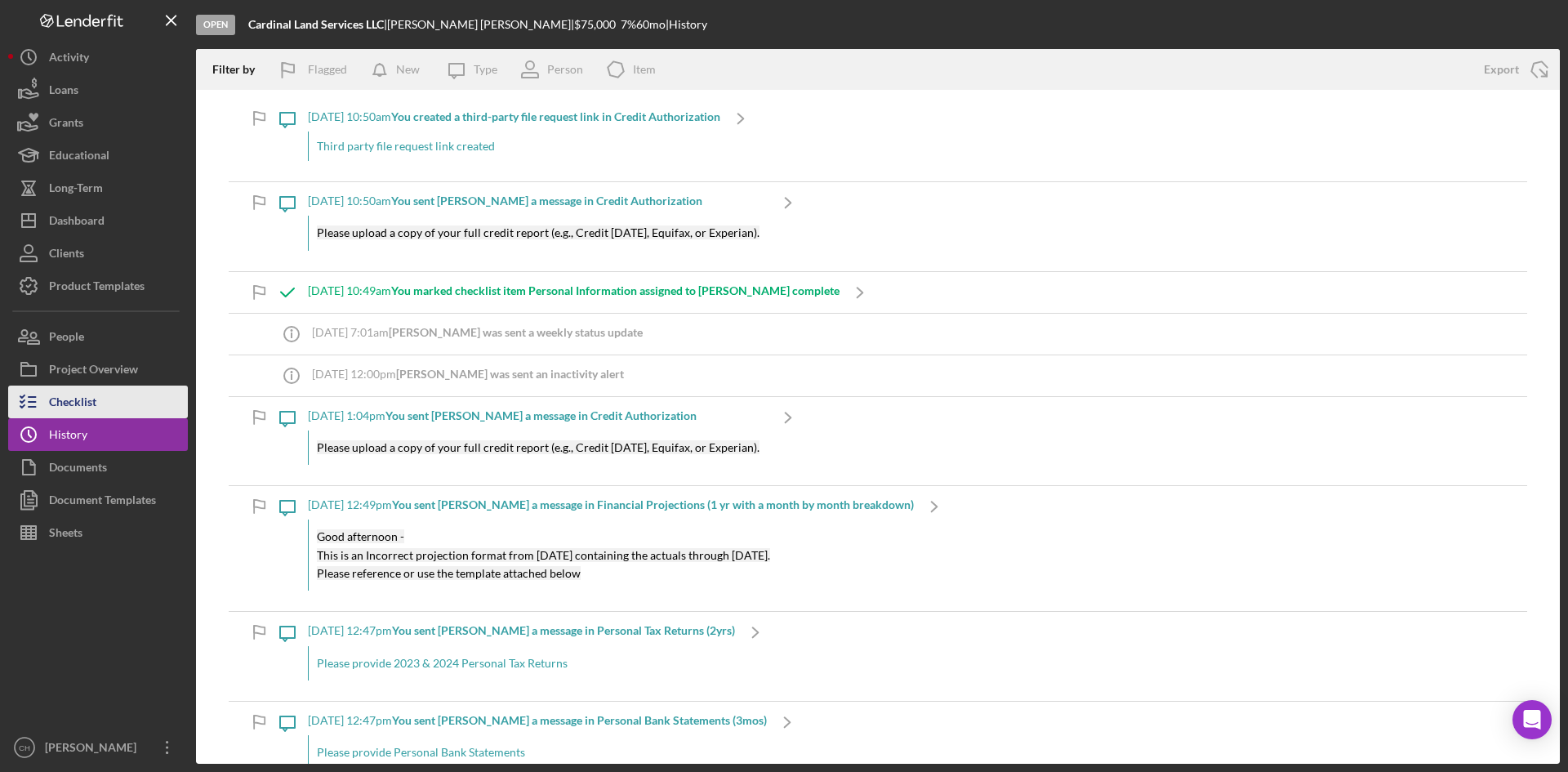
click at [49, 401] on div "Checklist" at bounding box center [72, 404] width 47 height 37
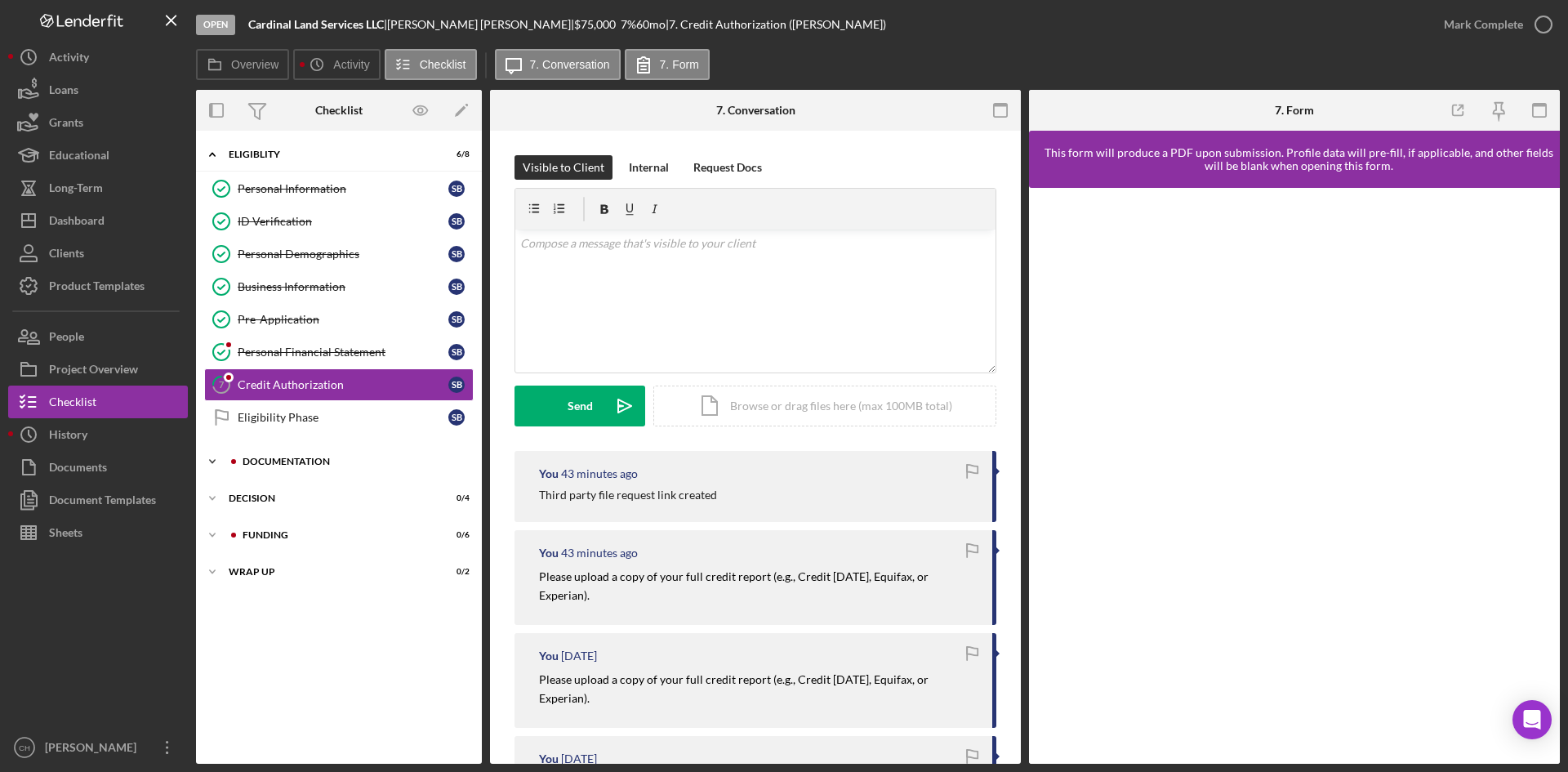
click at [285, 461] on div "Documentation" at bounding box center [352, 462] width 219 height 10
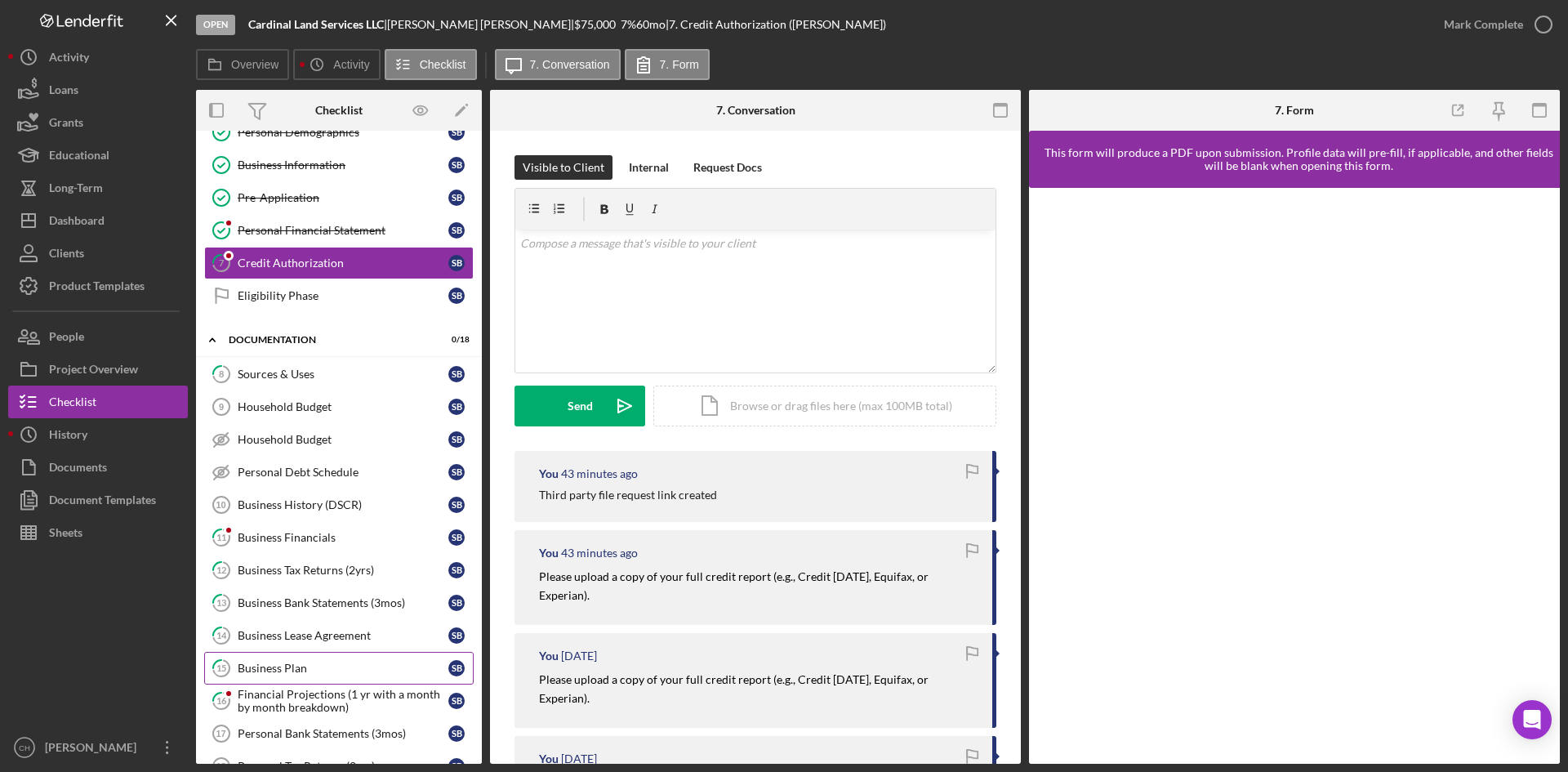
scroll to position [430, 0]
